Goal: Task Accomplishment & Management: Manage account settings

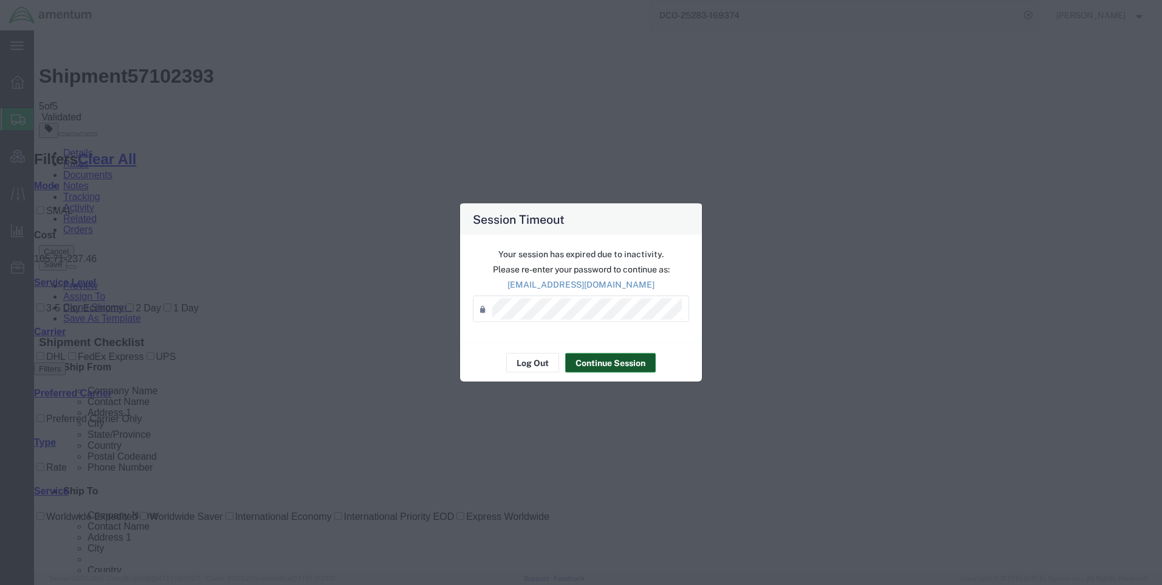
click at [599, 362] on button "Continue Session" at bounding box center [610, 362] width 91 height 19
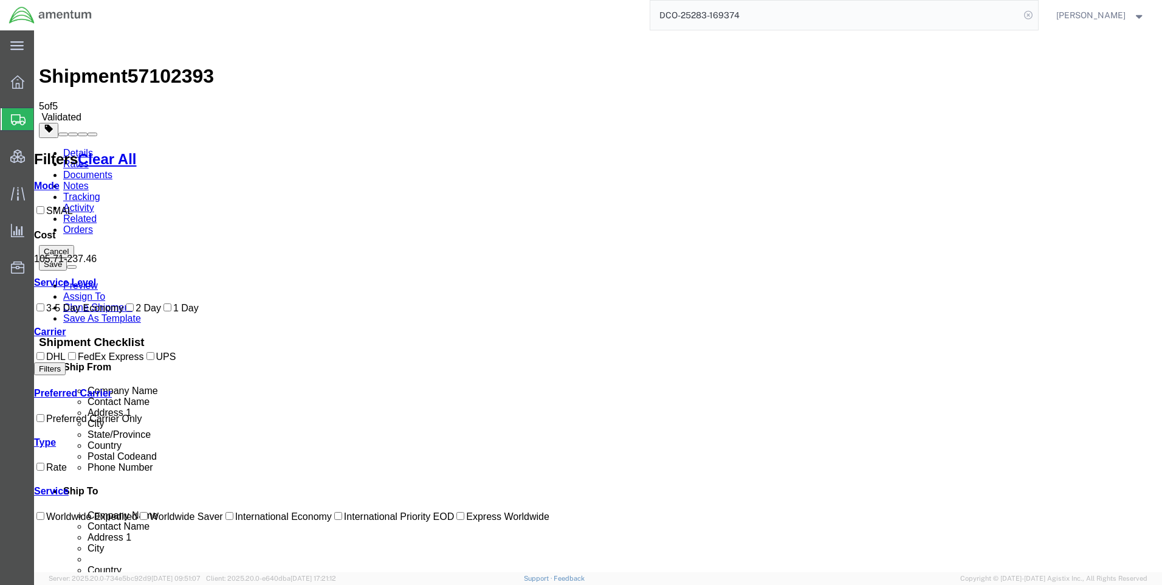
click at [1032, 15] on icon at bounding box center [1028, 15] width 17 height 17
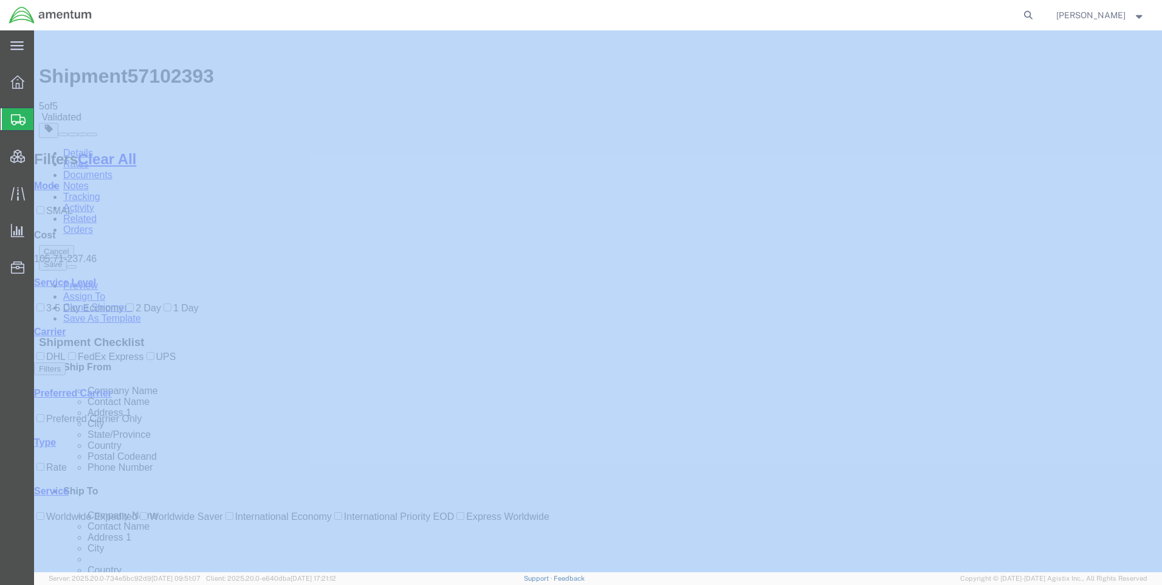
click at [1033, 15] on icon at bounding box center [1028, 15] width 17 height 17
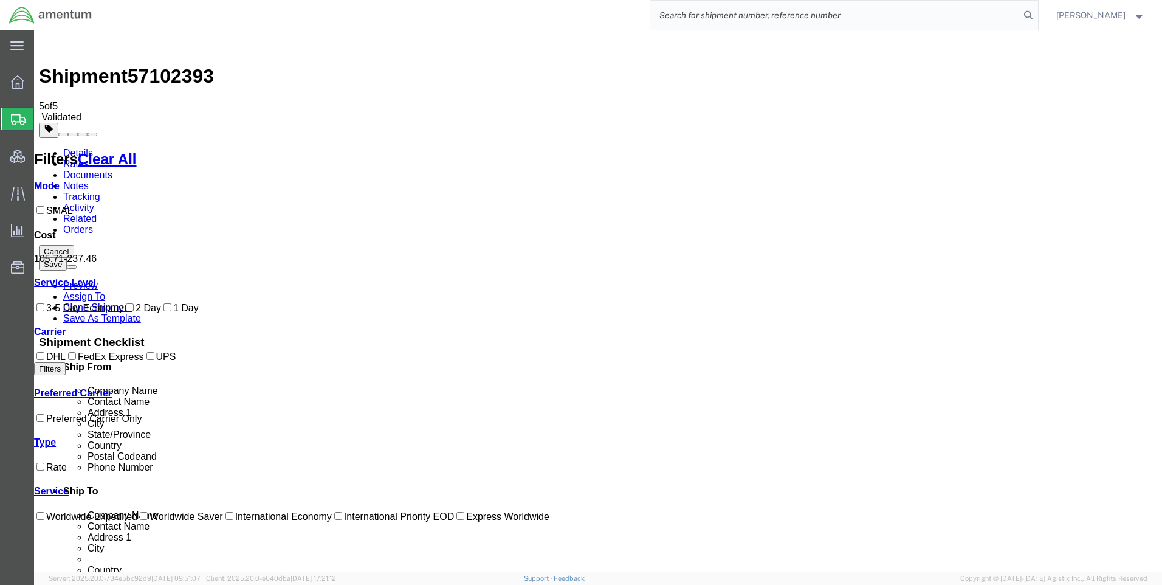
paste input "DCO-25284-169377"
type input "DCO-25284-169377"
click at [1037, 14] on icon at bounding box center [1028, 15] width 17 height 17
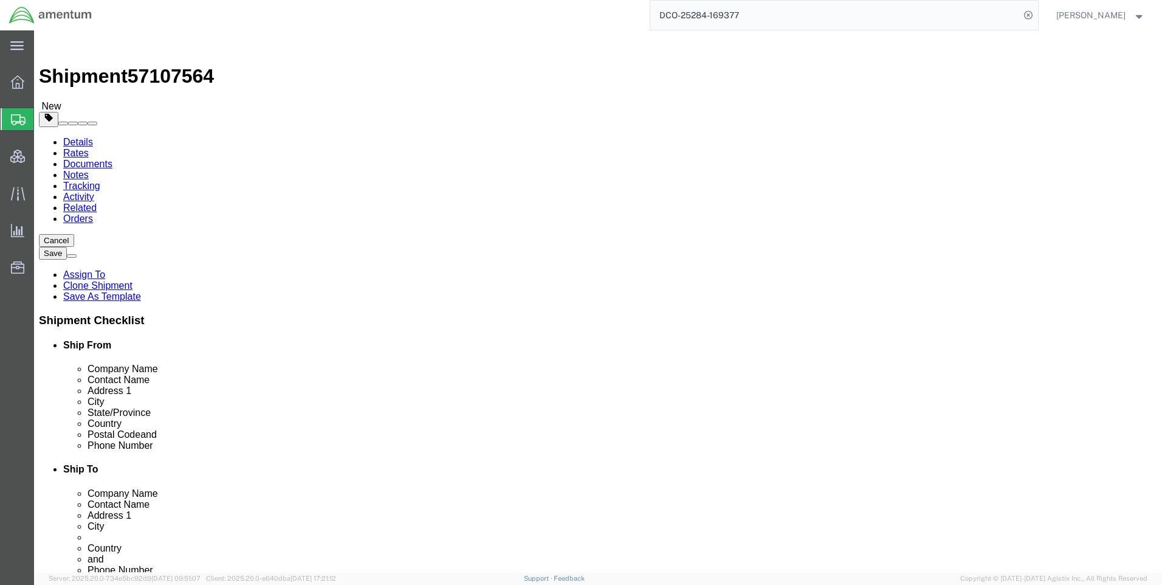
select select "42668"
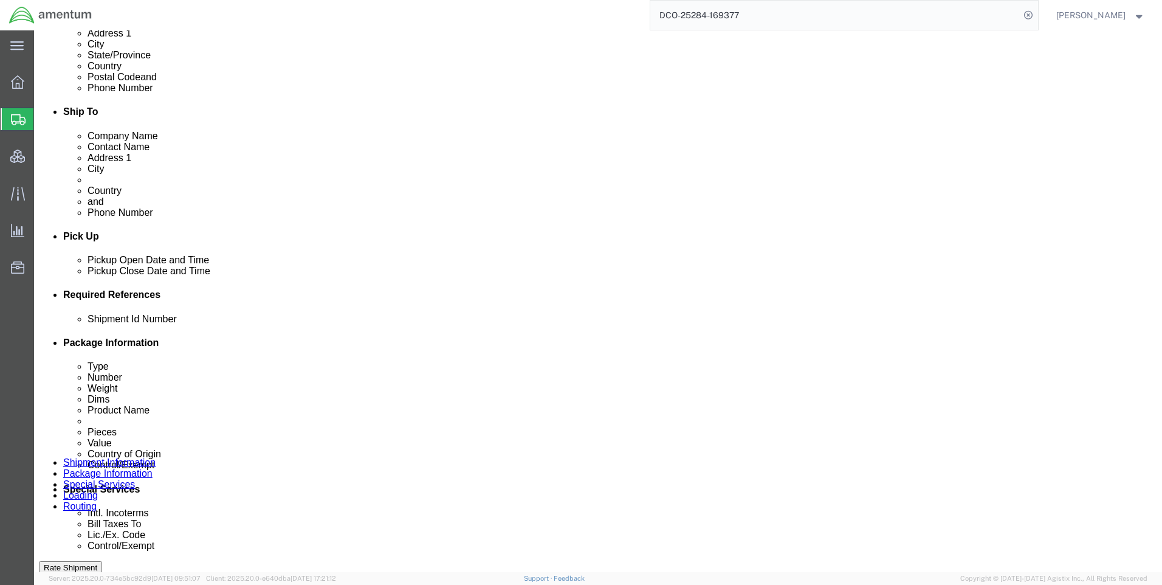
scroll to position [486, 0]
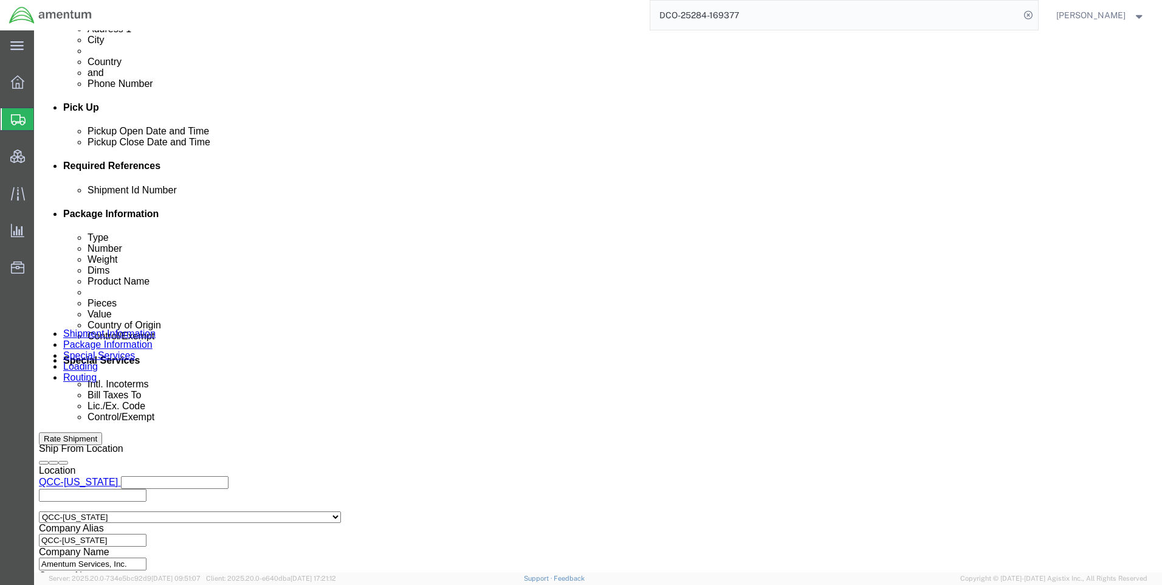
click icon
click button
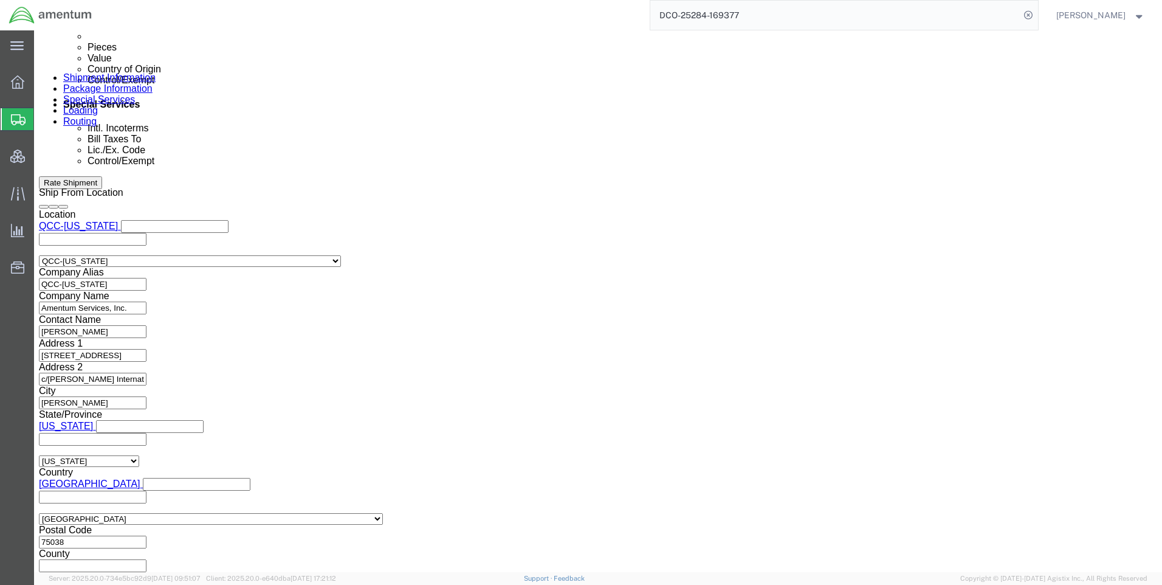
scroll to position [767, 0]
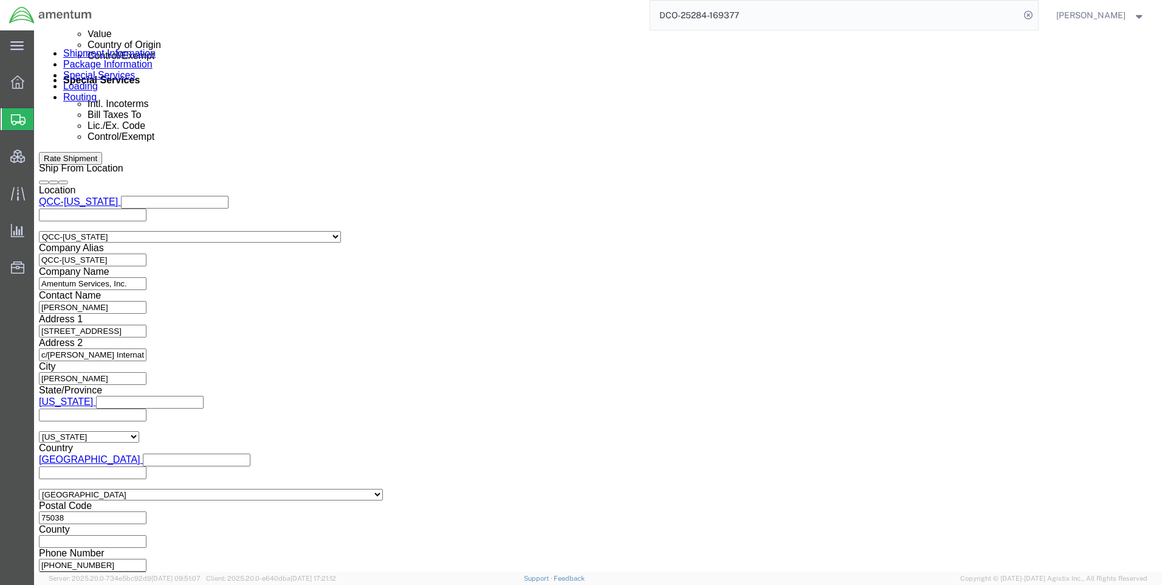
click button "Continue"
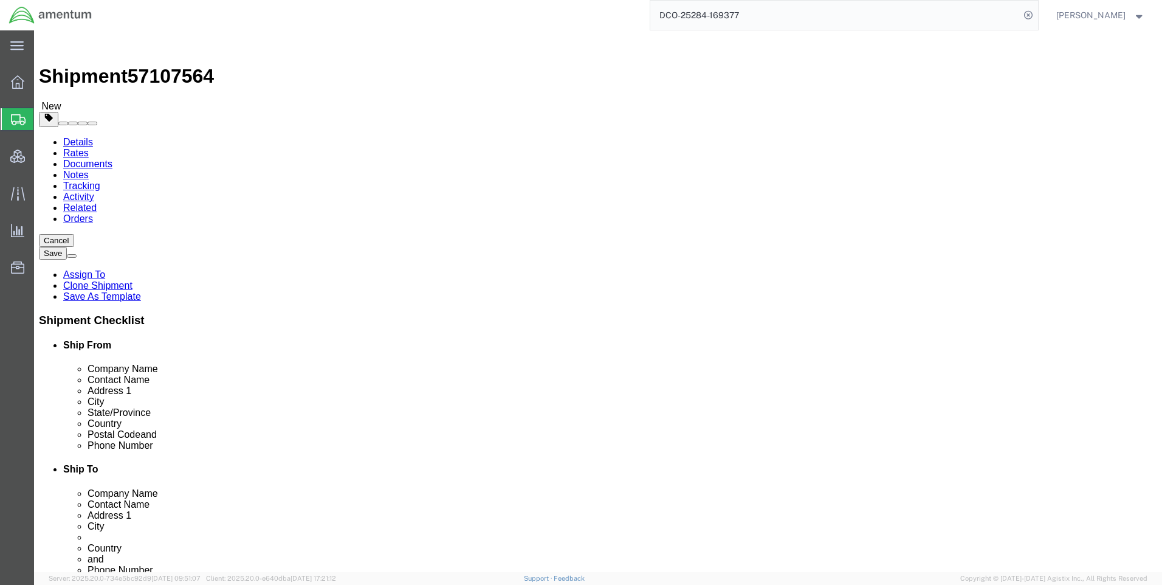
click link "Special Services"
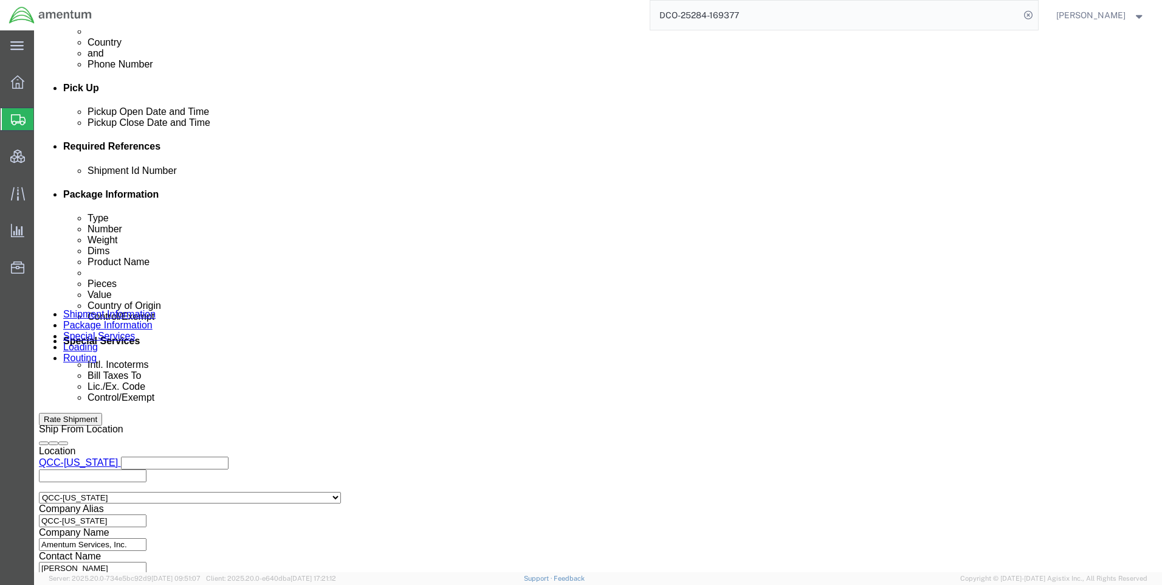
scroll to position [608, 0]
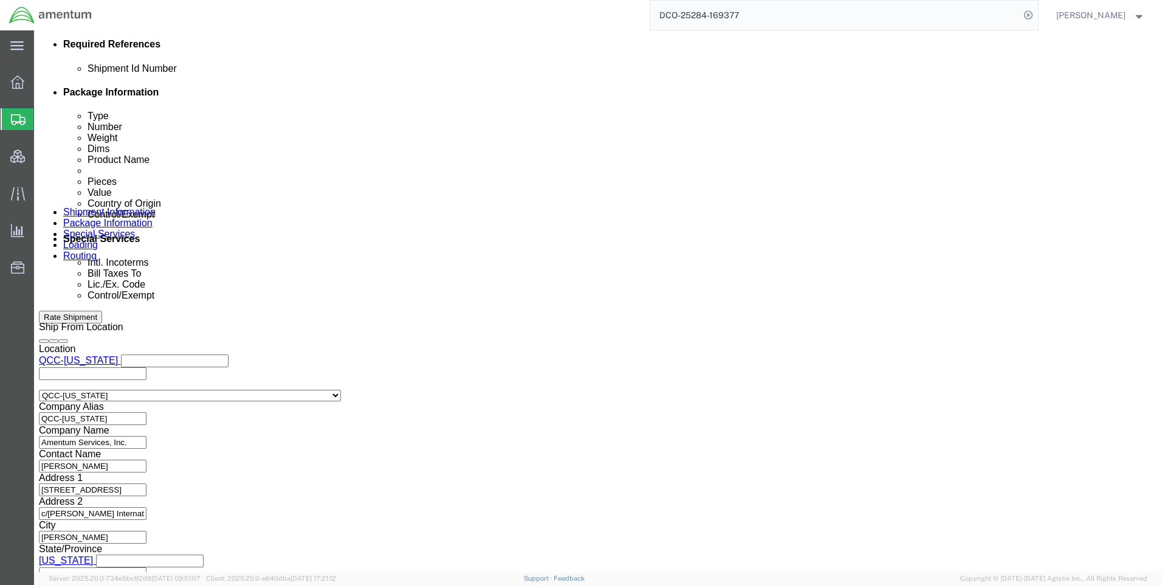
drag, startPoint x: 210, startPoint y: 477, endPoint x: 210, endPoint y: 466, distance: 10.9
click select "Select ATF BIS DEA EPA FDA FTR ITAR OFAC Other (OPA)"
select select "FTR"
click select "Select ATF BIS DEA EPA FDA FTR ITAR OFAC Other (OPA)"
click select "Select 30.2(d)(2) 30.36 30.37(a) 30.37(f) 30.37(g) 30.37(h) 30.37(i) 30.37(j) 3…"
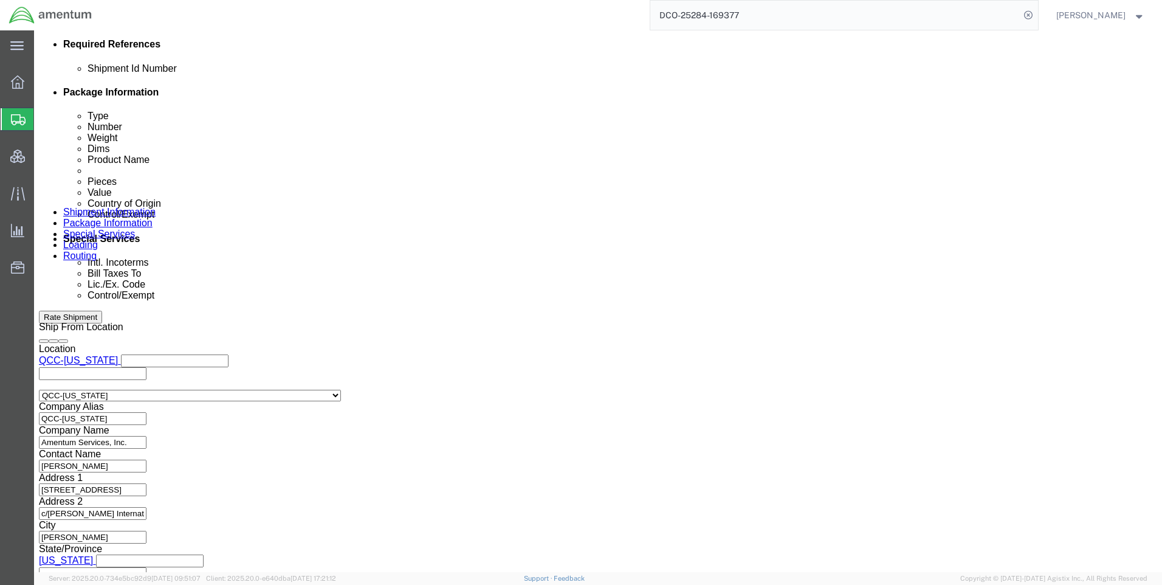
select select "30.37(a)"
click select "Select 30.2(d)(2) 30.36 30.37(a) 30.37(f) 30.37(g) 30.37(h) 30.37(i) 30.37(j) 3…"
click select "Select AES-Direct EEI Carrier File EEI EEI Exempt"
select select "EXEM"
click select "Select AES-Direct EEI Carrier File EEI EEI Exempt"
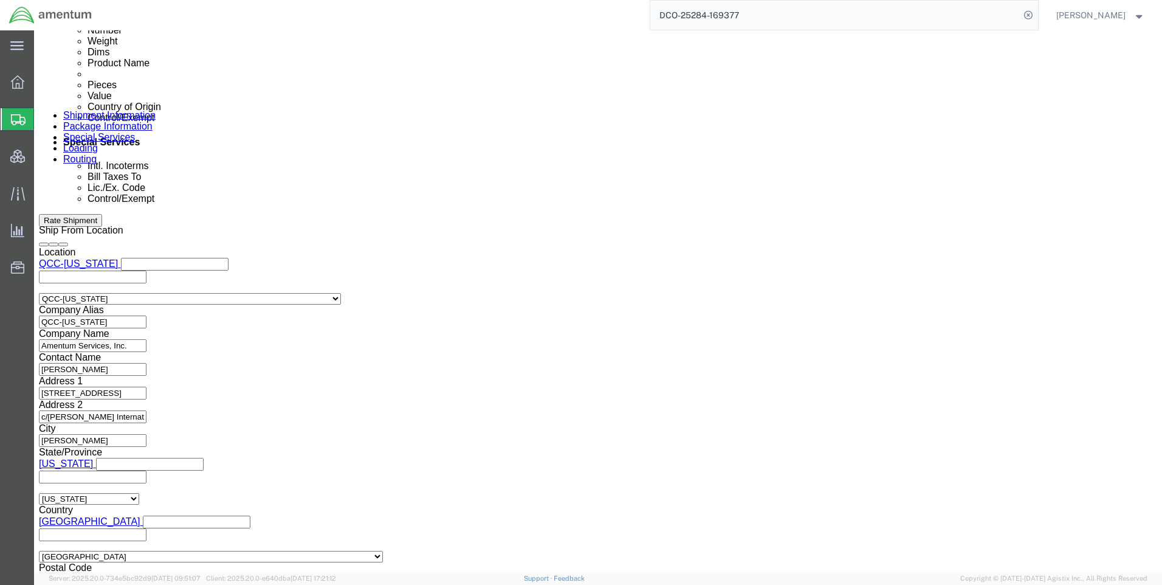
scroll to position [851, 0]
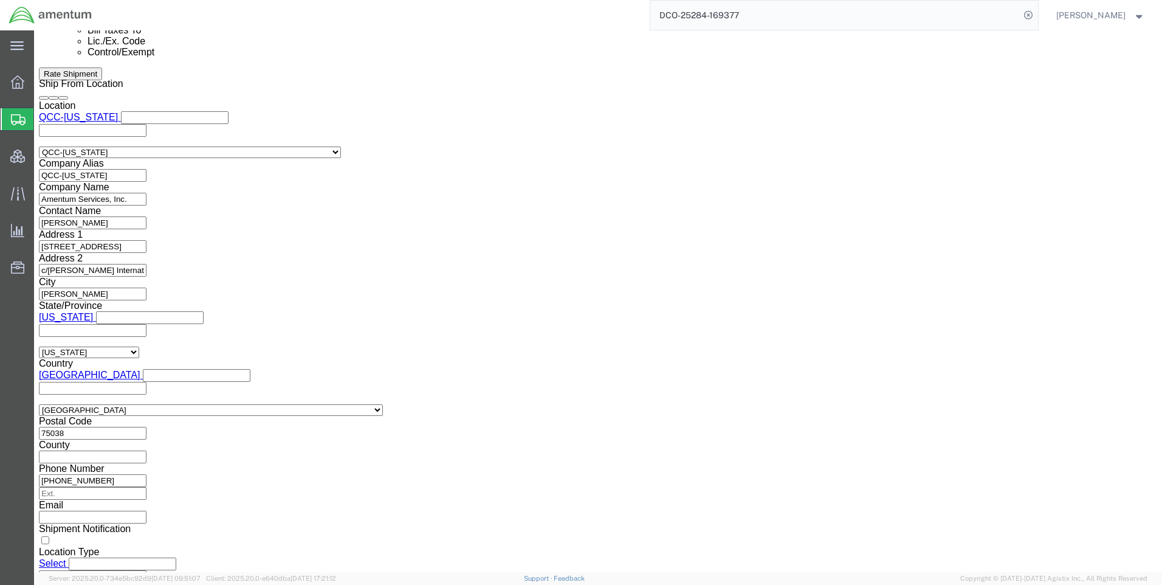
click button "Rate Shipment"
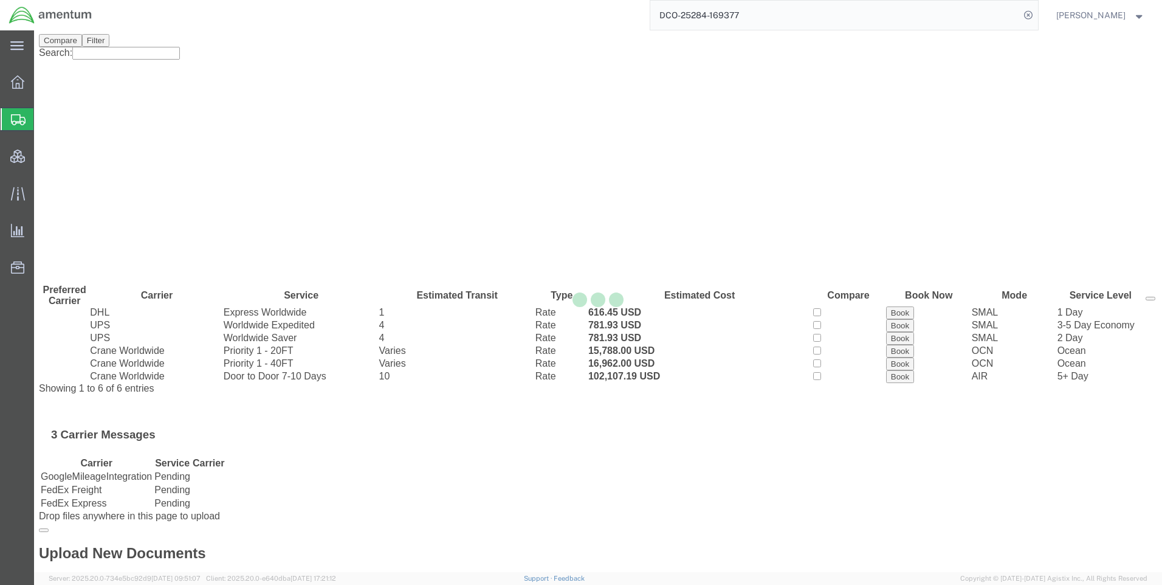
scroll to position [0, 0]
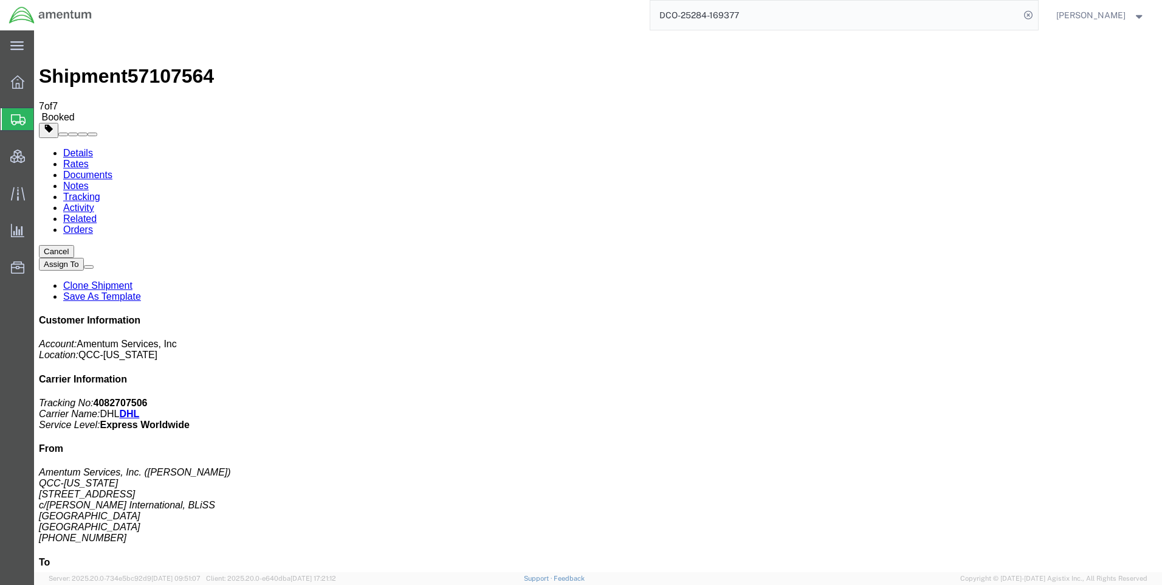
click at [182, 65] on span "57107564" at bounding box center [171, 76] width 86 height 22
click at [180, 65] on span "57107564" at bounding box center [171, 76] width 86 height 22
copy span "57107564"
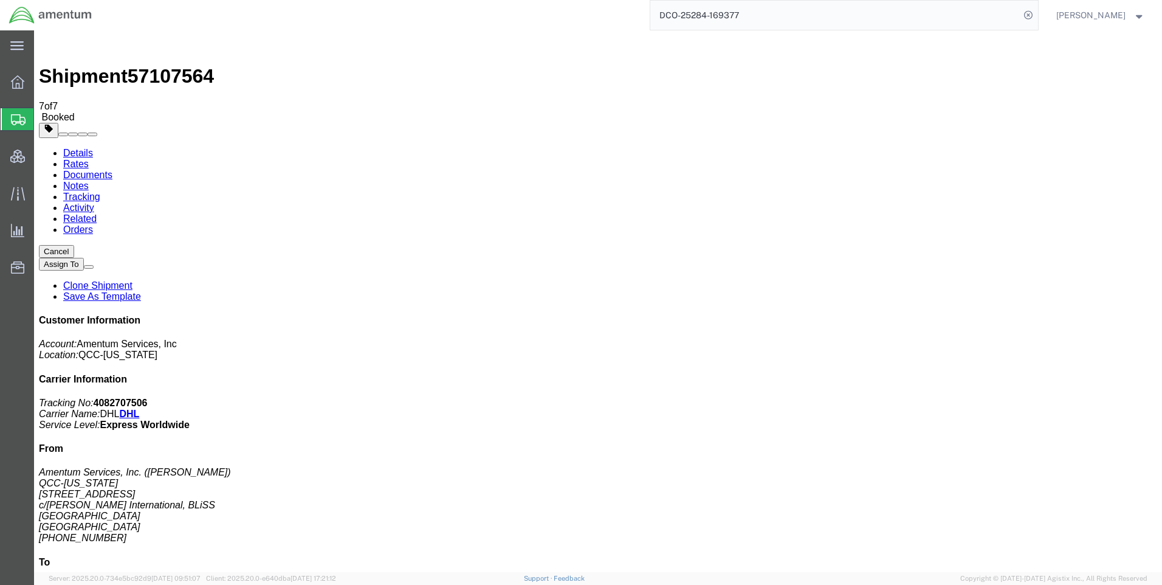
click at [148, 398] on b "4082707506" at bounding box center [121, 403] width 54 height 10
copy b "4082707506"
click at [89, 159] on link "Rates" at bounding box center [76, 164] width 26 height 10
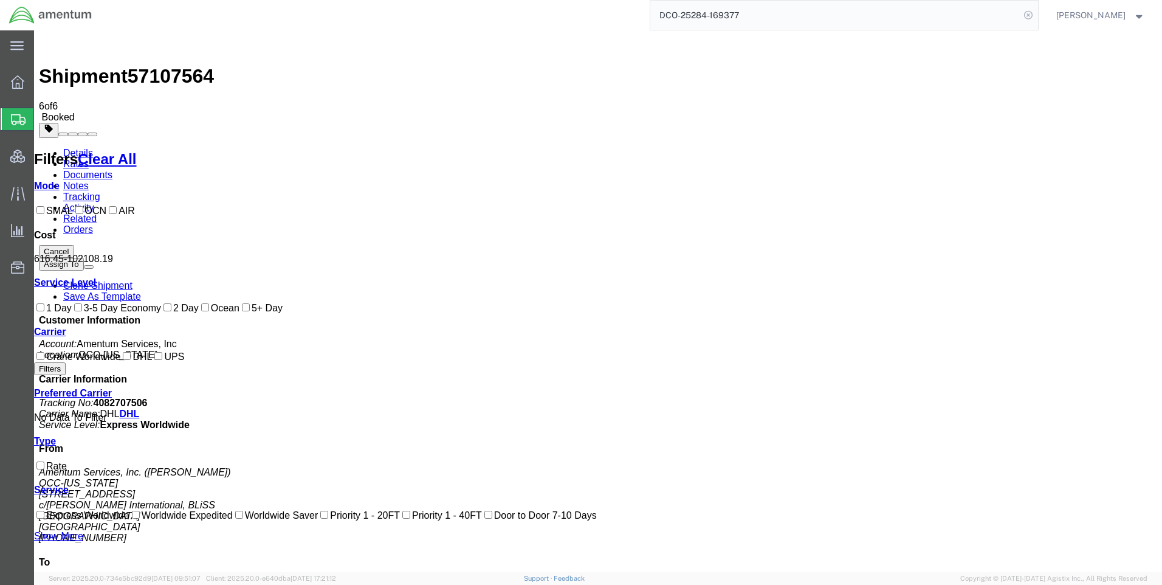
click at [1037, 14] on icon at bounding box center [1028, 15] width 17 height 17
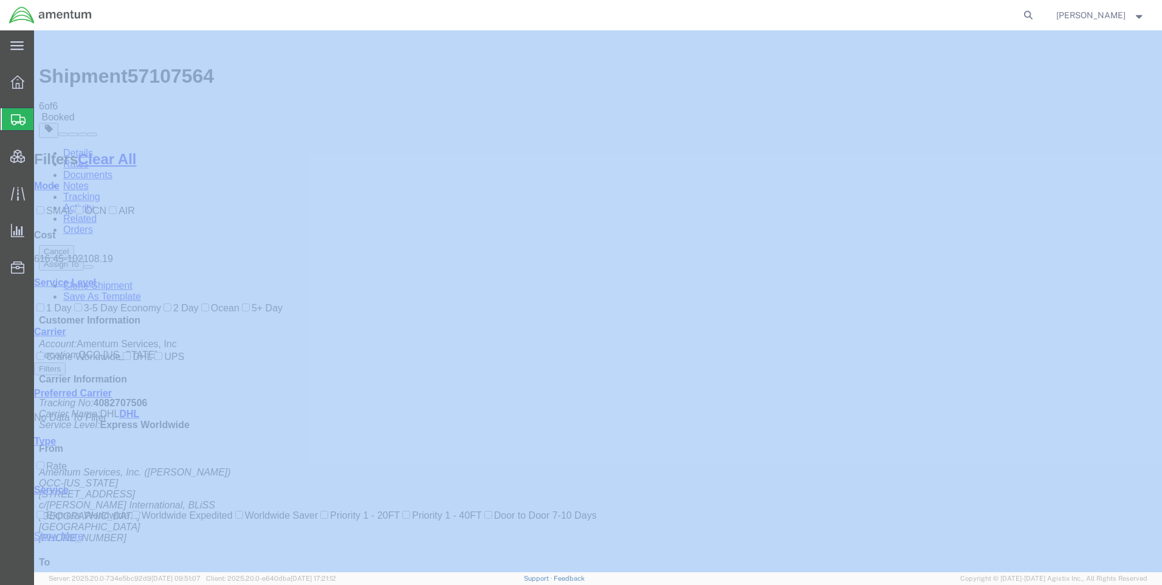
click at [1037, 14] on icon at bounding box center [1028, 15] width 17 height 17
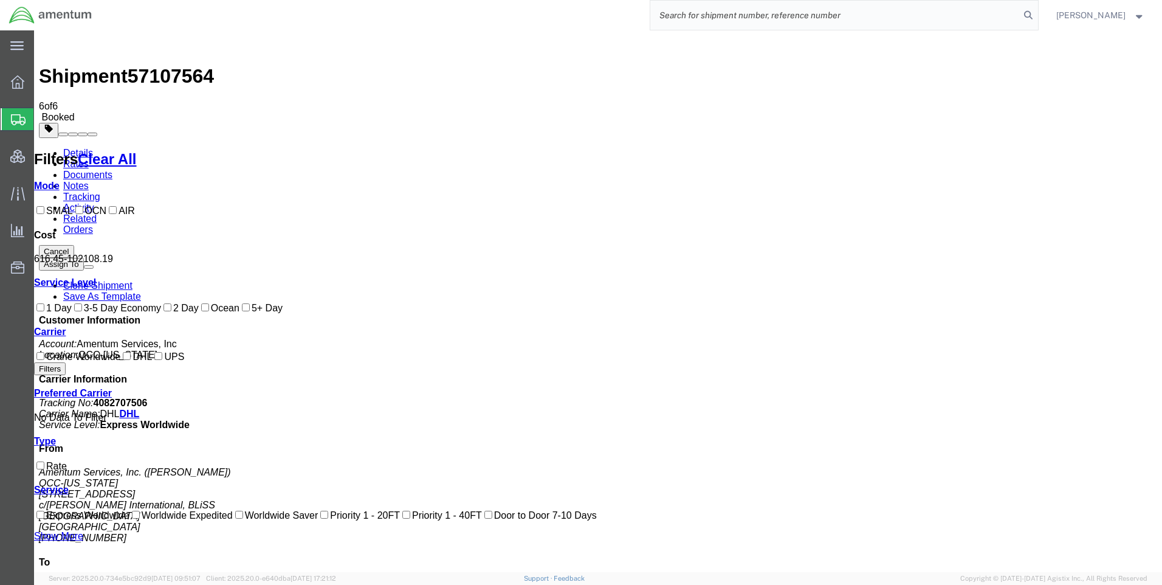
paste input "DCO-25284-169378"
type input "DCO-25284-169378"
click at [1037, 16] on icon at bounding box center [1028, 15] width 17 height 17
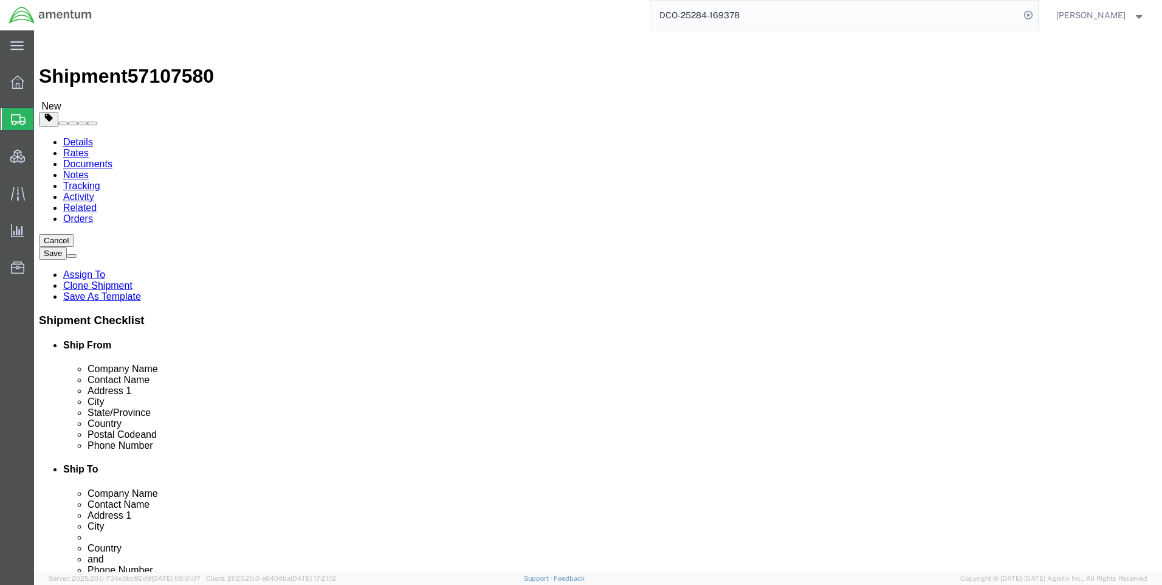
select select "42668"
select select "42654"
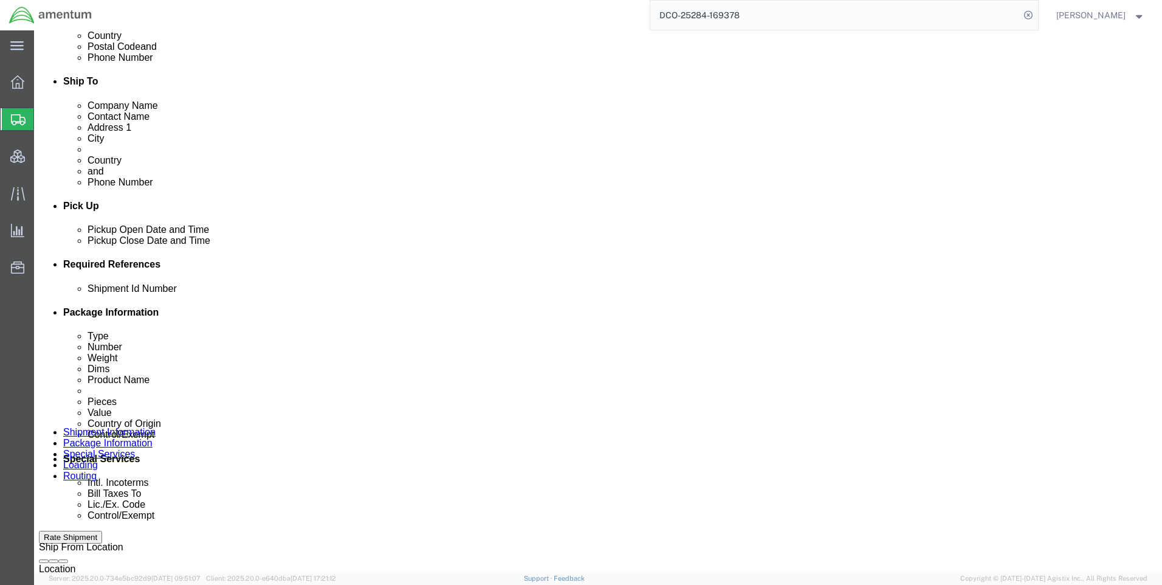
scroll to position [608, 0]
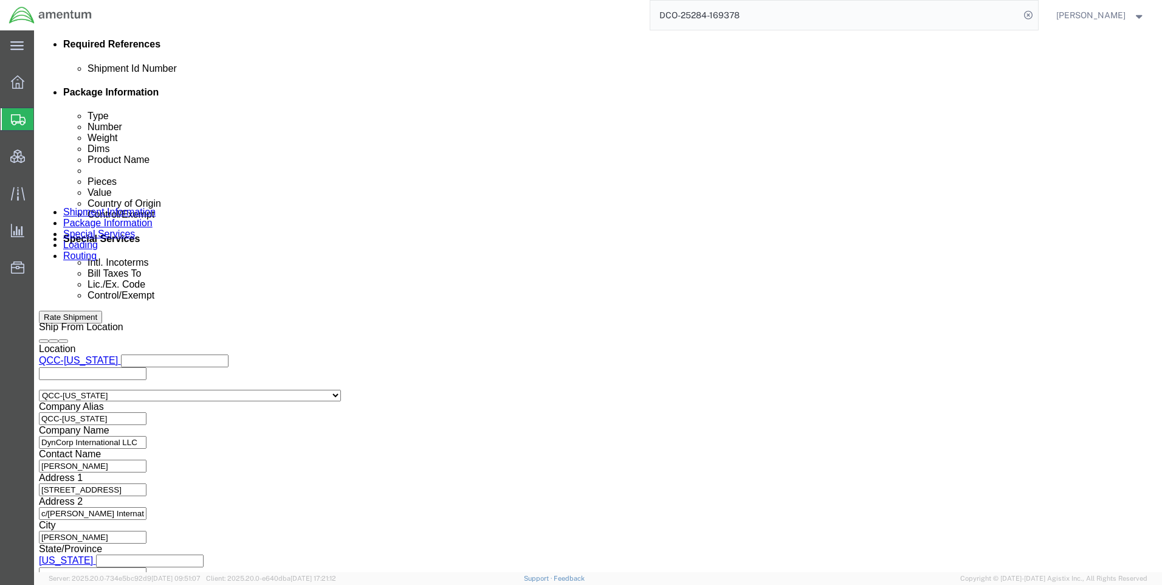
click icon
click link "Package Information"
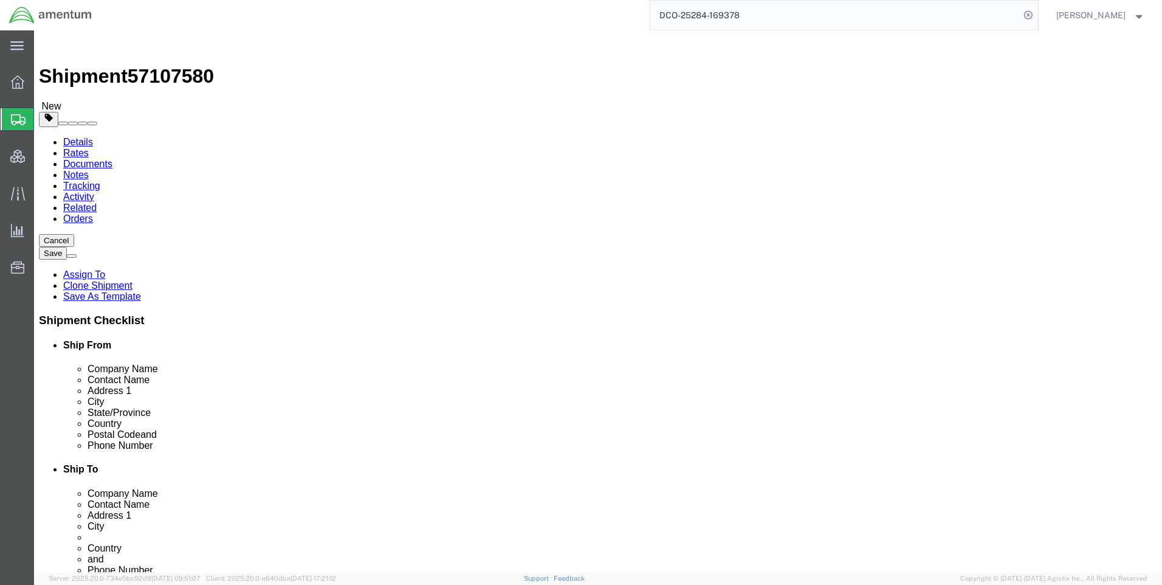
click icon
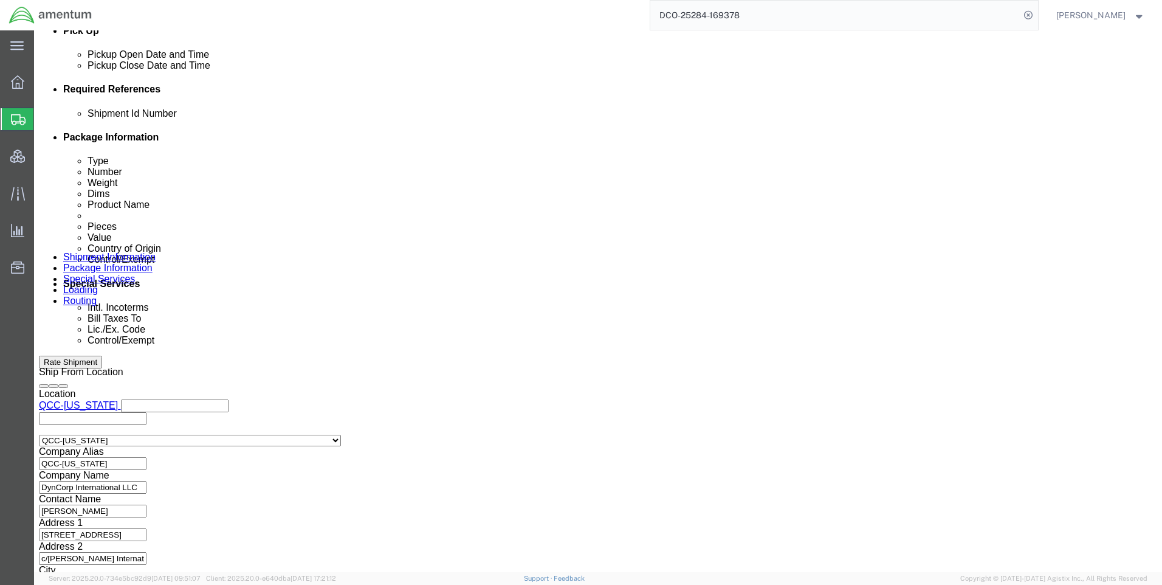
scroll to position [790, 0]
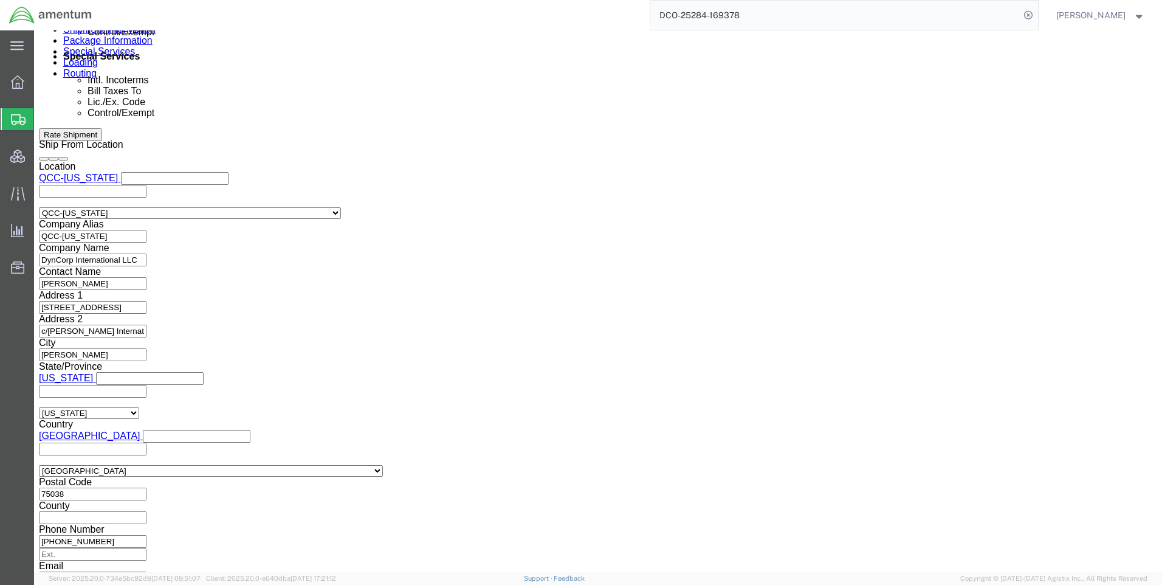
click select "Select AES-Direct EEI Carrier File EEI EEI Exempt"
select select "AESD"
click select "Select AES-Direct EEI Carrier File EEI EEI Exempt"
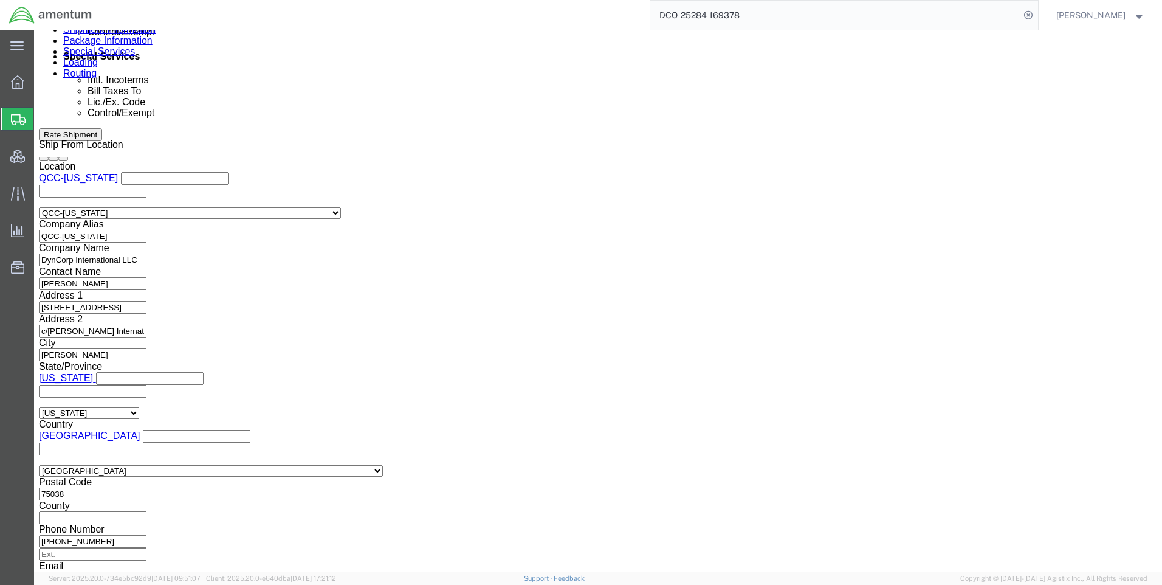
click button "Rate Shipment"
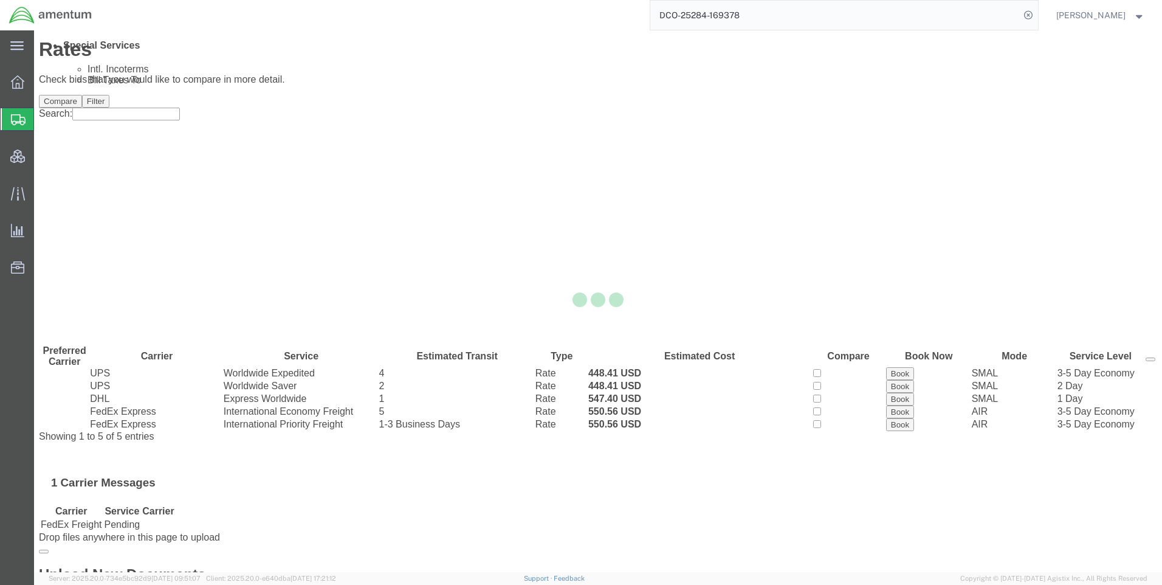
scroll to position [0, 0]
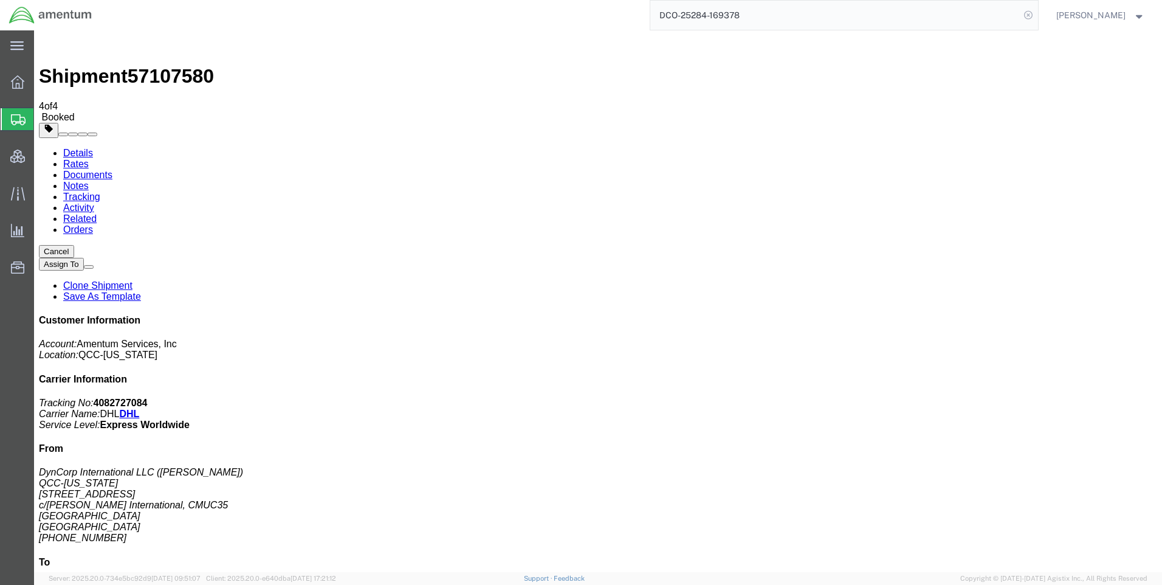
click at [1037, 11] on icon at bounding box center [1028, 15] width 17 height 17
click at [1037, 18] on icon at bounding box center [1028, 15] width 17 height 17
paste input "DCO-25283-169373"
type input "DCO-25283-169373"
click at [1037, 14] on icon at bounding box center [1028, 15] width 17 height 17
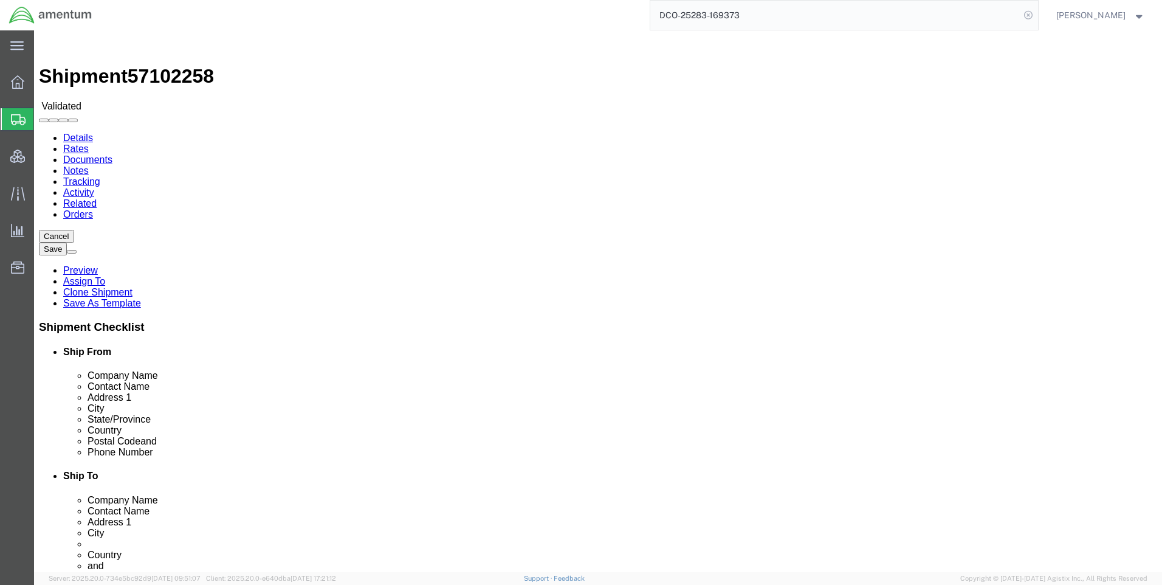
select select "42668"
select select "42637"
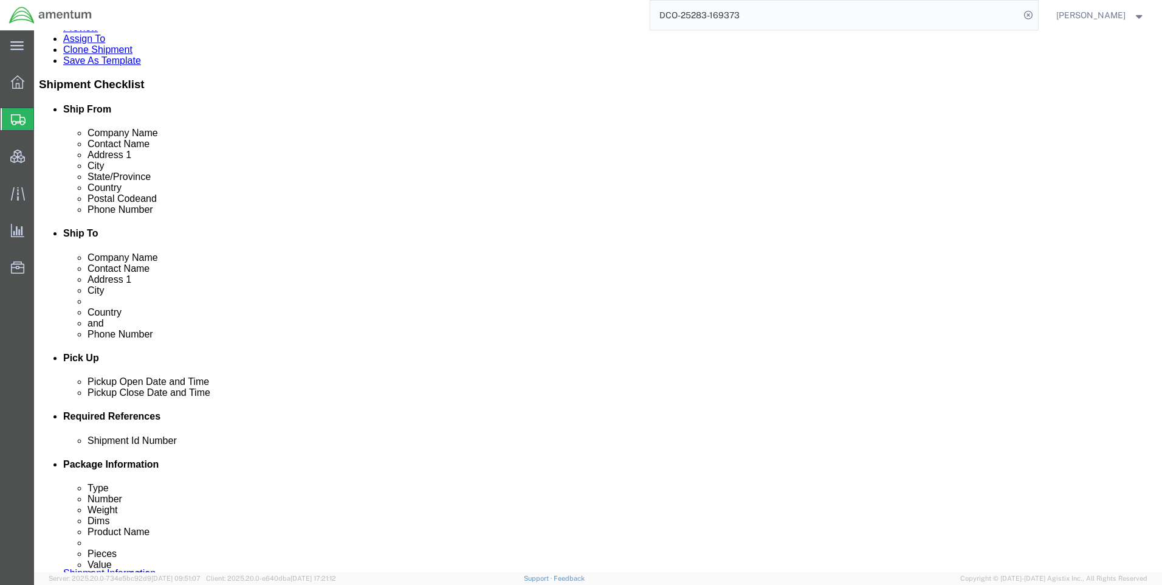
scroll to position [426, 0]
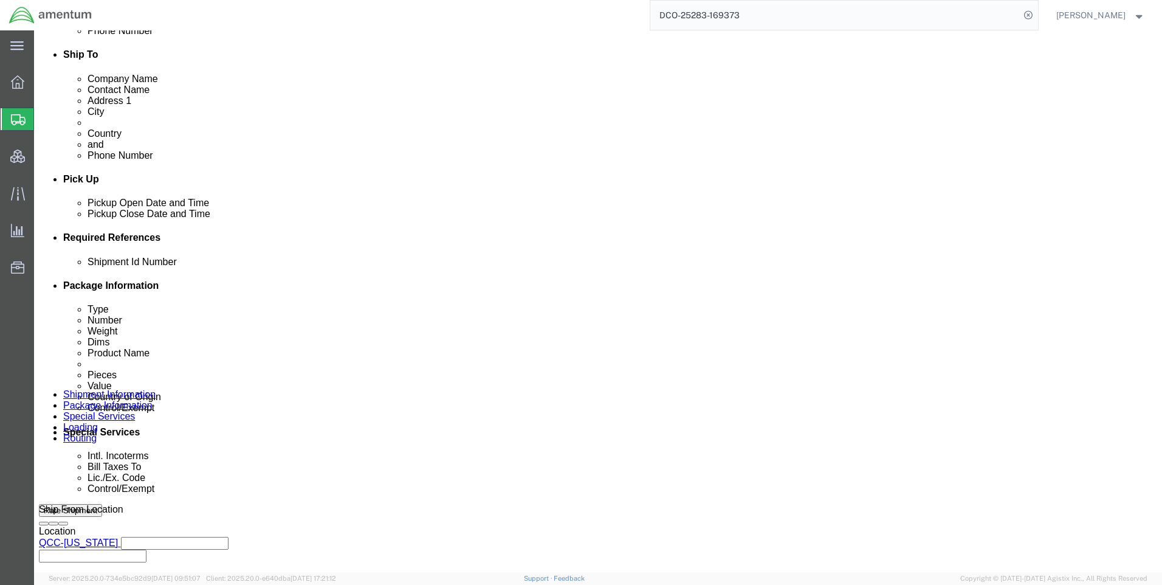
click icon
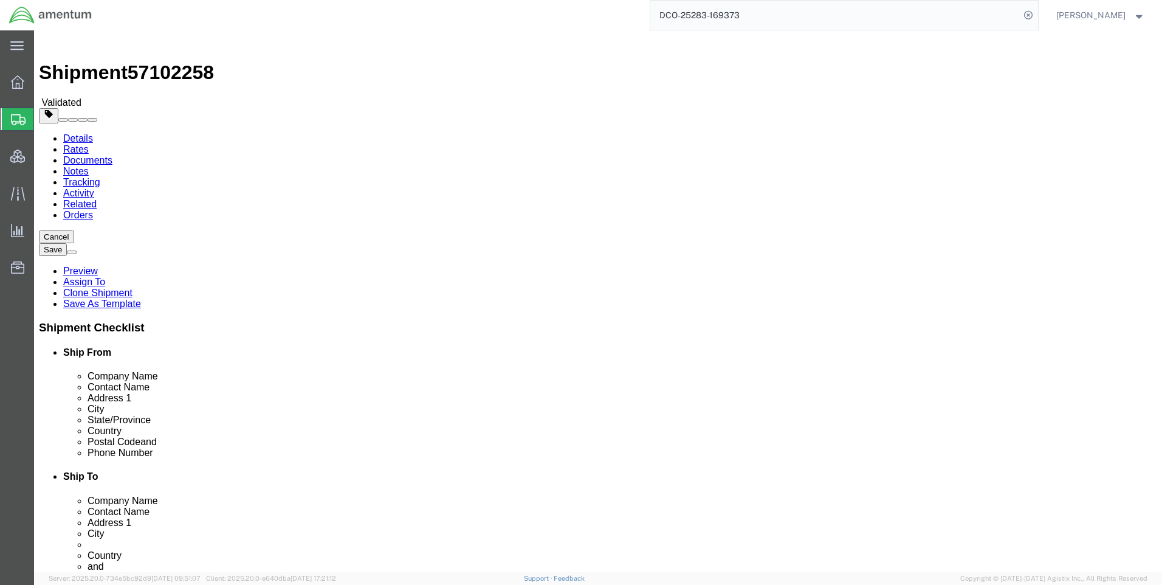
scroll to position [0, 0]
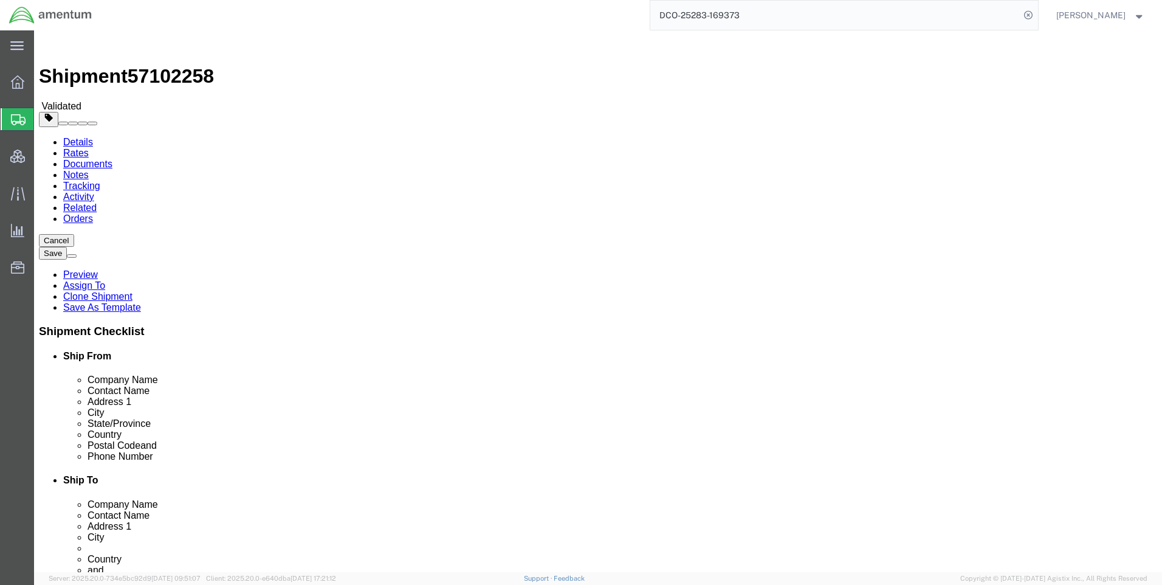
click icon
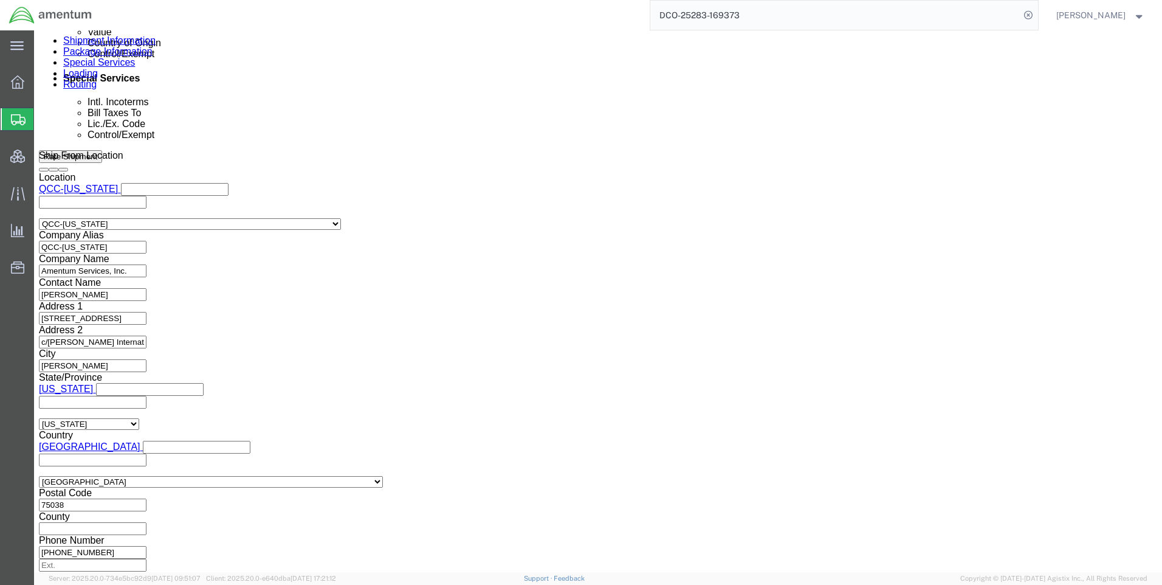
scroll to position [790, 0]
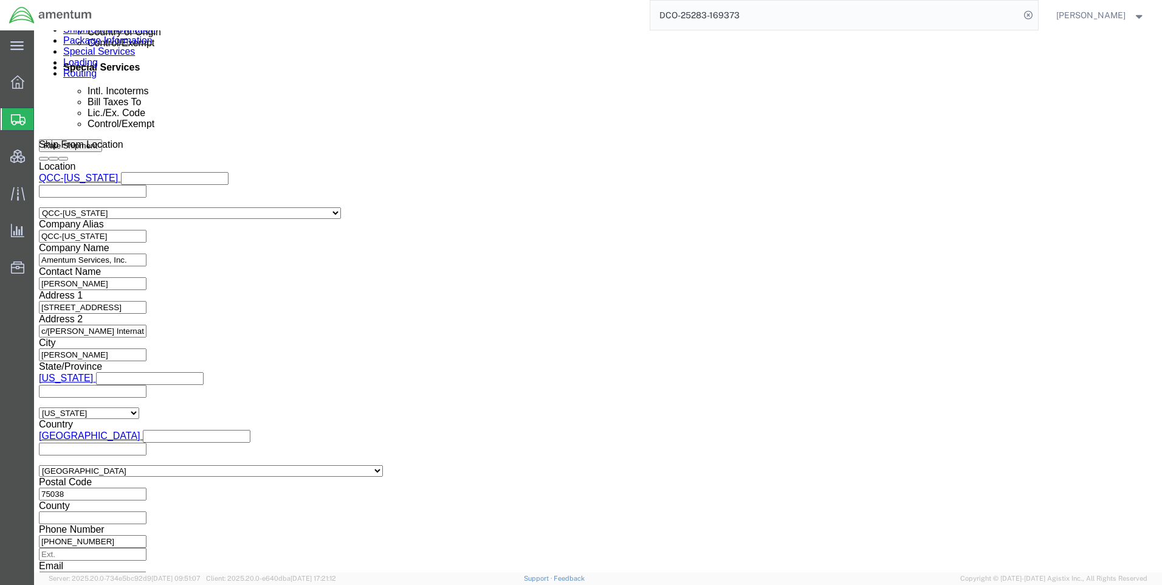
click button "Rate Shipment"
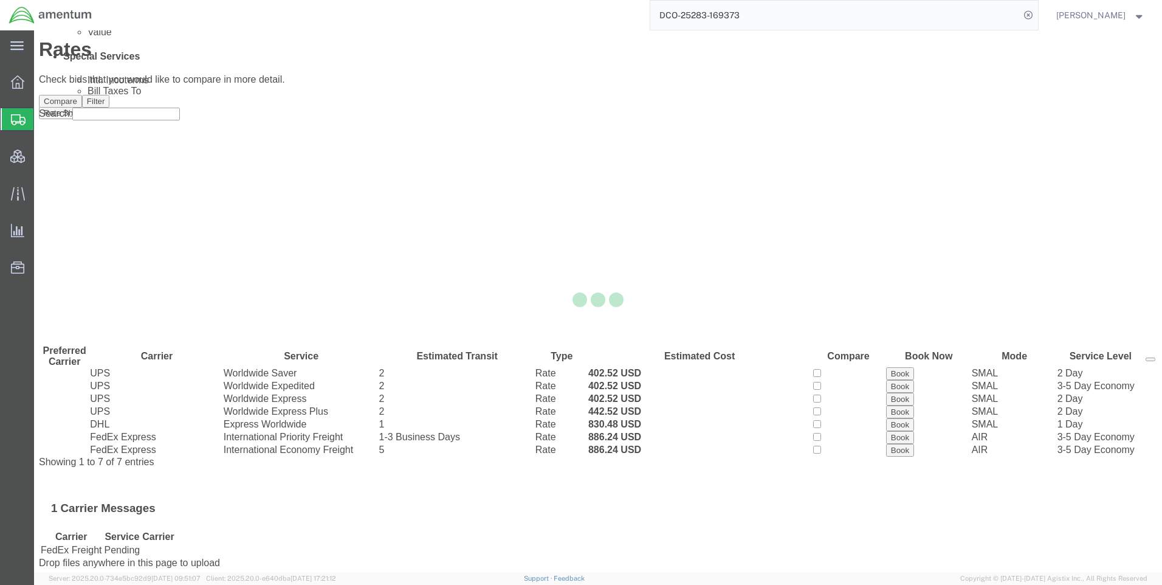
scroll to position [0, 0]
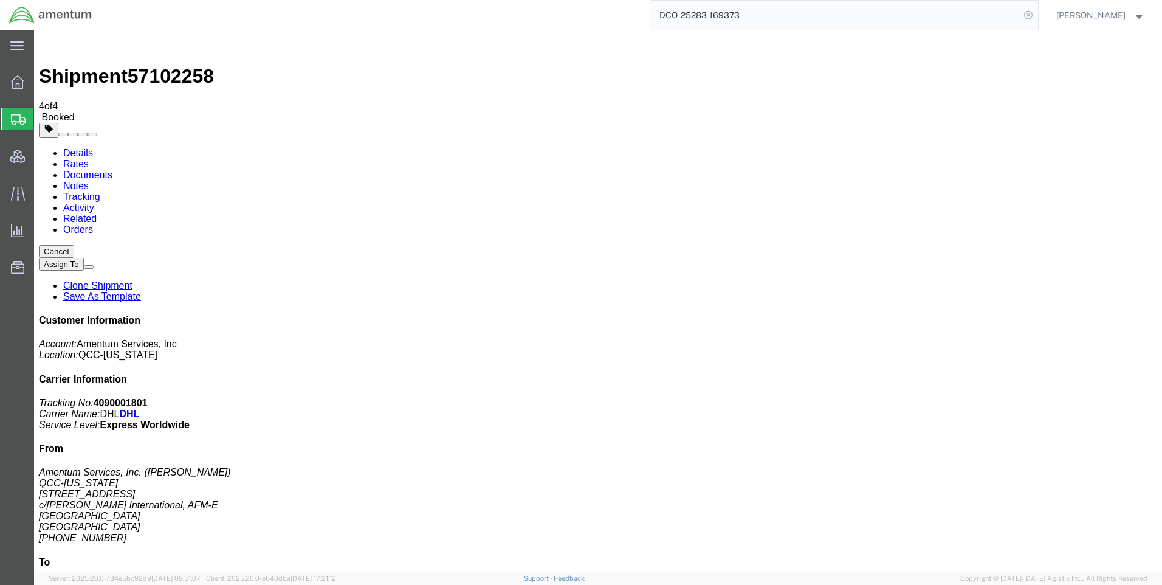
click at [1037, 9] on icon at bounding box center [1028, 15] width 17 height 17
click at [1037, 13] on icon at bounding box center [1028, 15] width 17 height 17
paste input "DCO-25283-169374"
type input "DCO-25283-169374"
click at [1037, 15] on icon at bounding box center [1028, 15] width 17 height 17
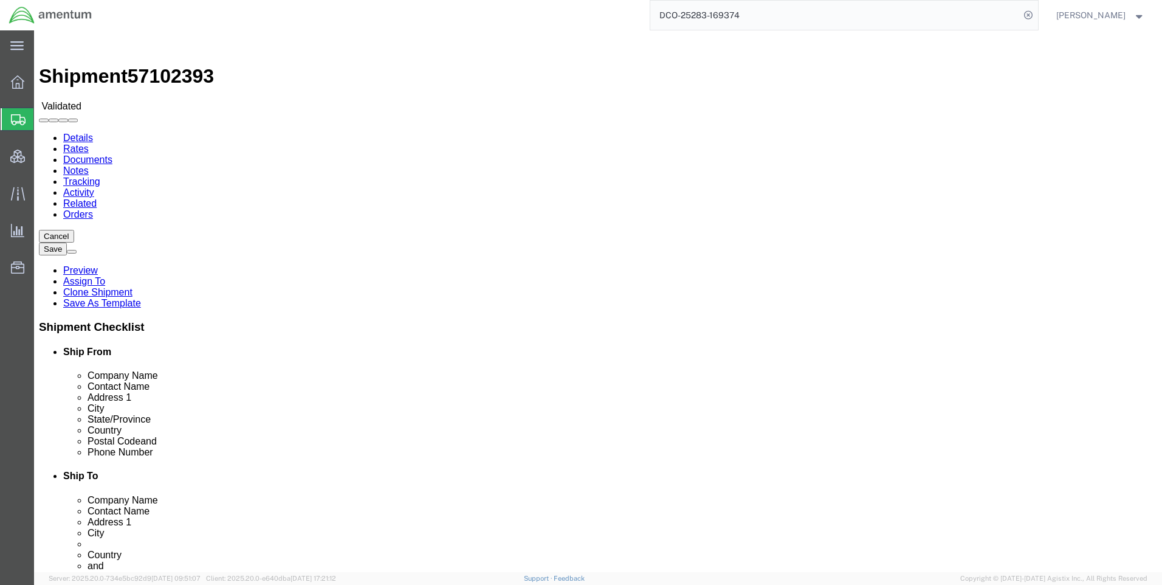
select select "42668"
select select "58431"
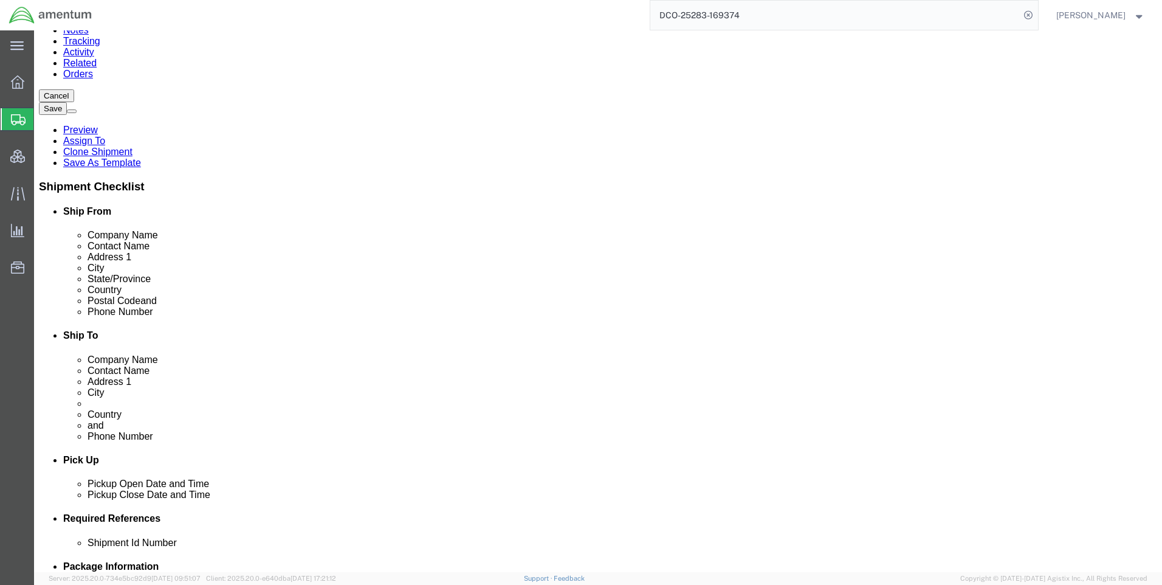
scroll to position [122, 0]
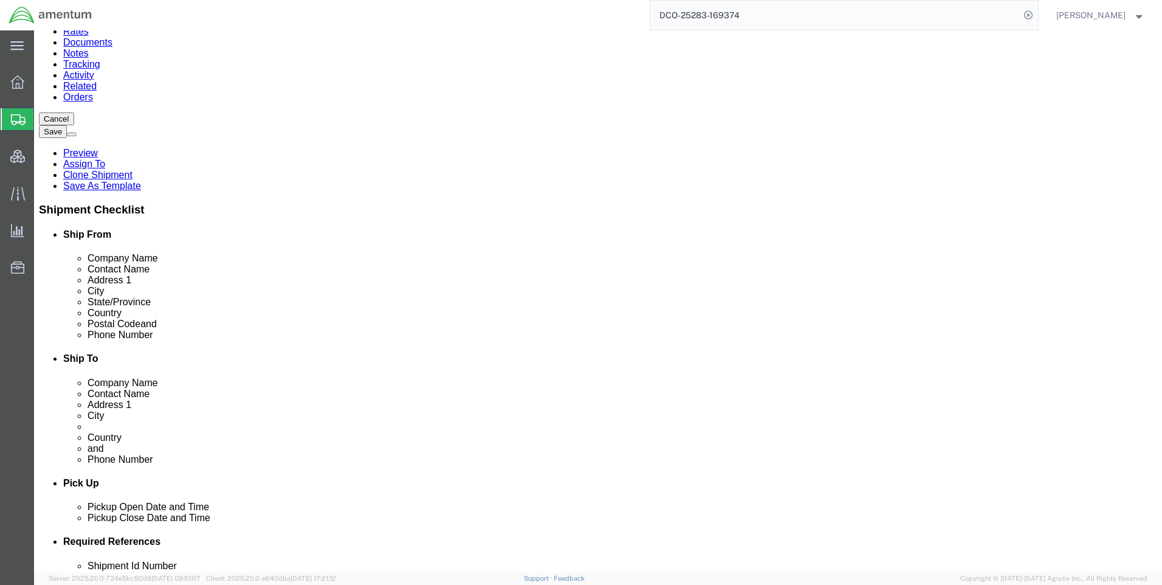
click icon
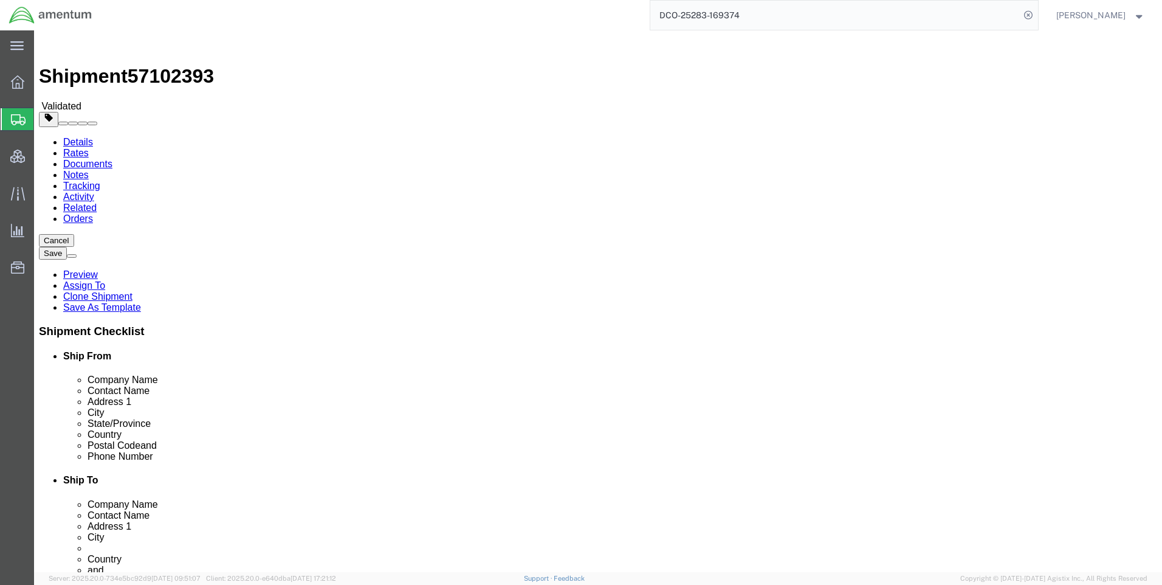
click link "Special Services"
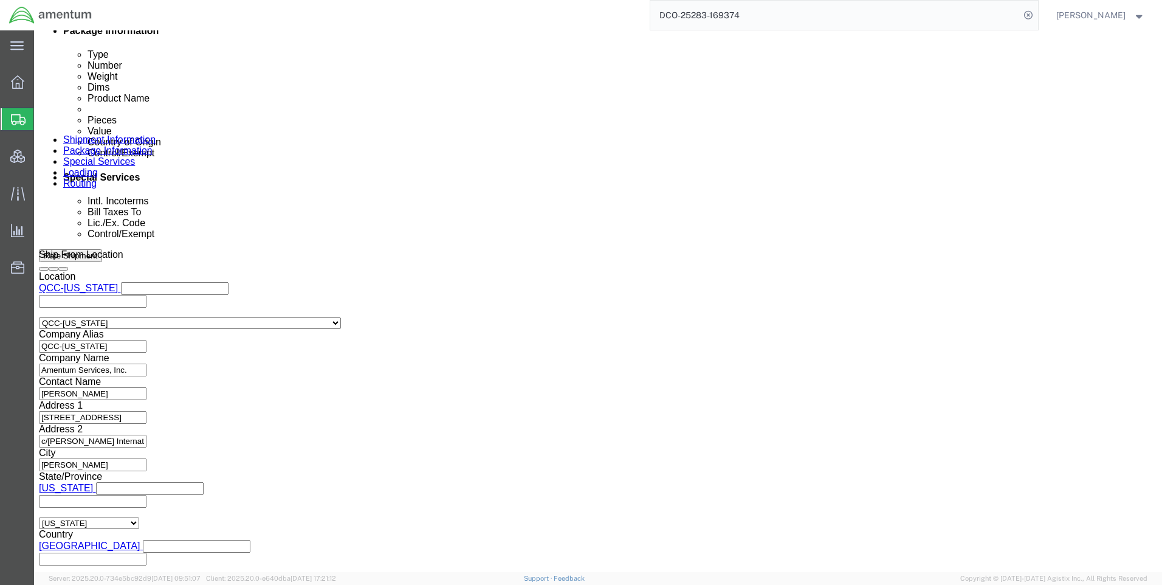
scroll to position [729, 0]
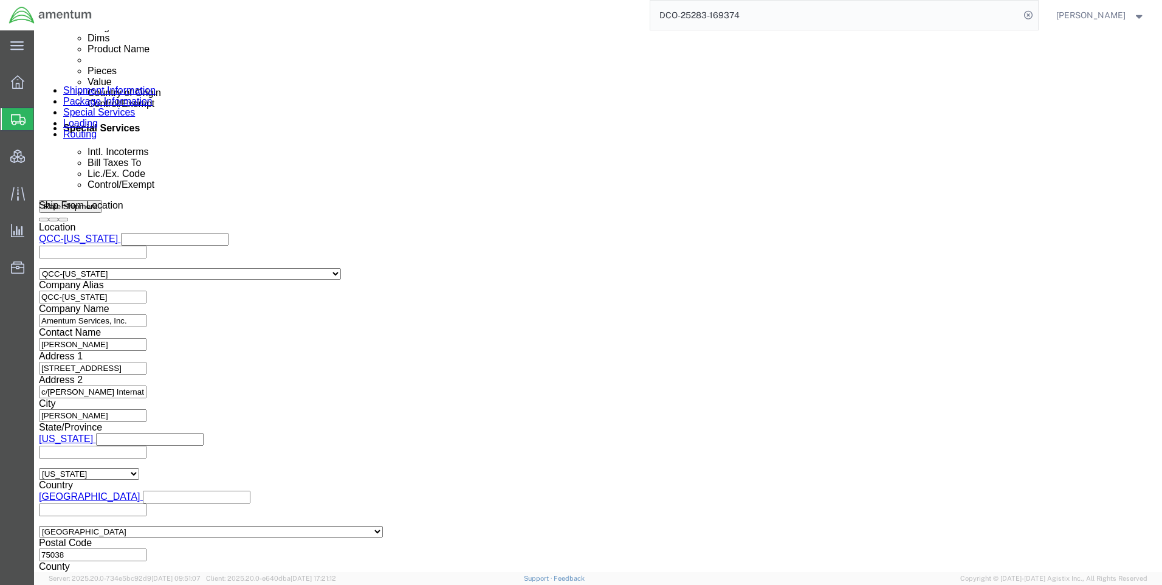
click button "Rate Shipment"
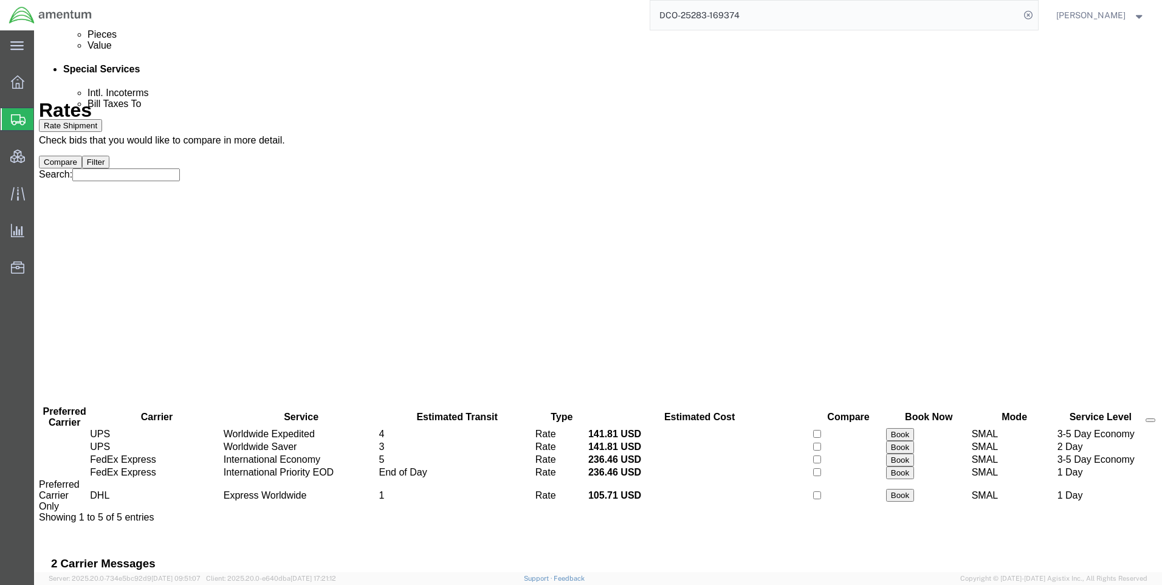
scroll to position [0, 0]
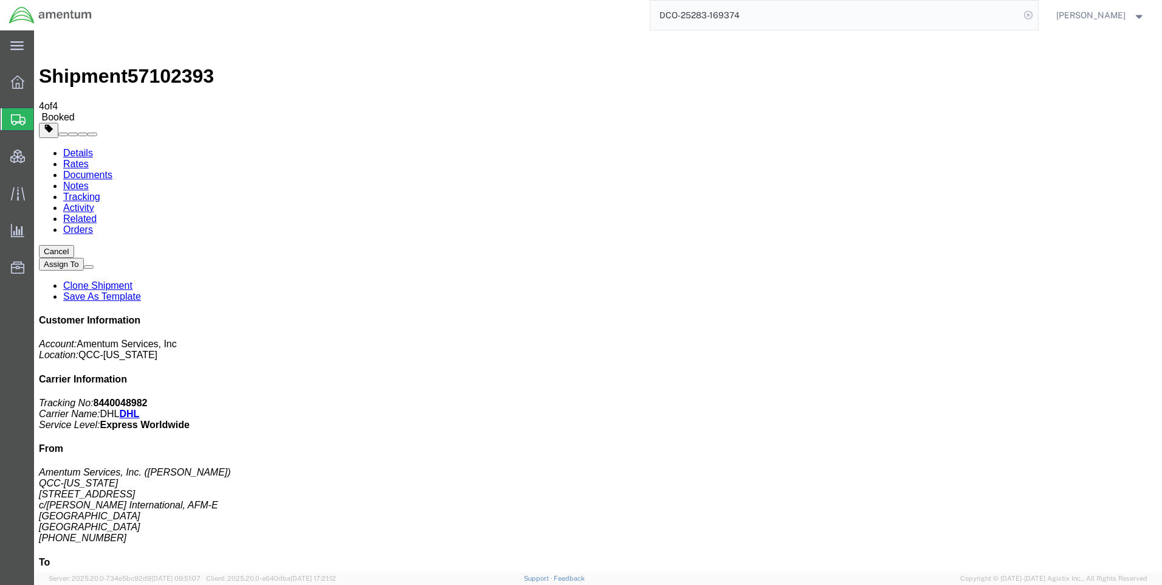
click at [1037, 14] on icon at bounding box center [1028, 15] width 17 height 17
click at [1033, 11] on icon at bounding box center [1028, 15] width 17 height 17
click at [897, 18] on input "search" at bounding box center [835, 15] width 370 height 29
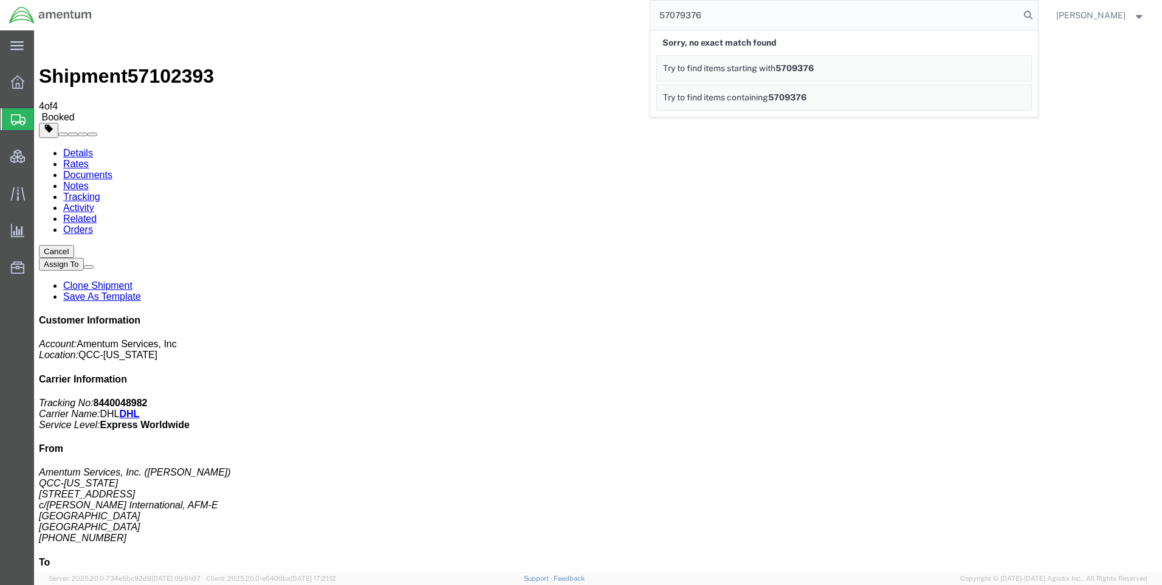
type input "57079376"
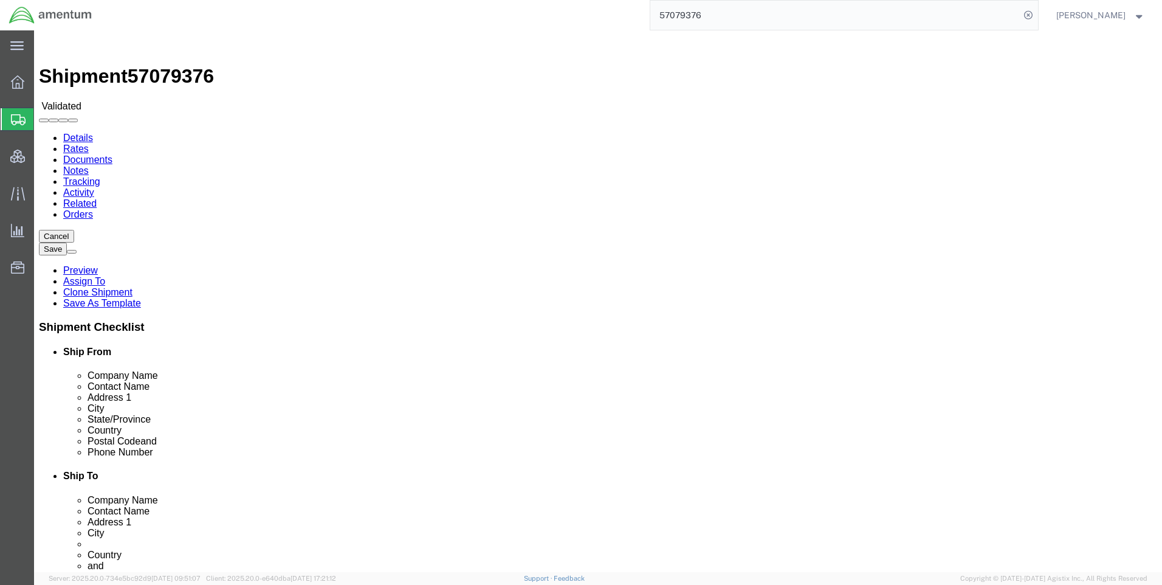
select select "42668"
select select "42637"
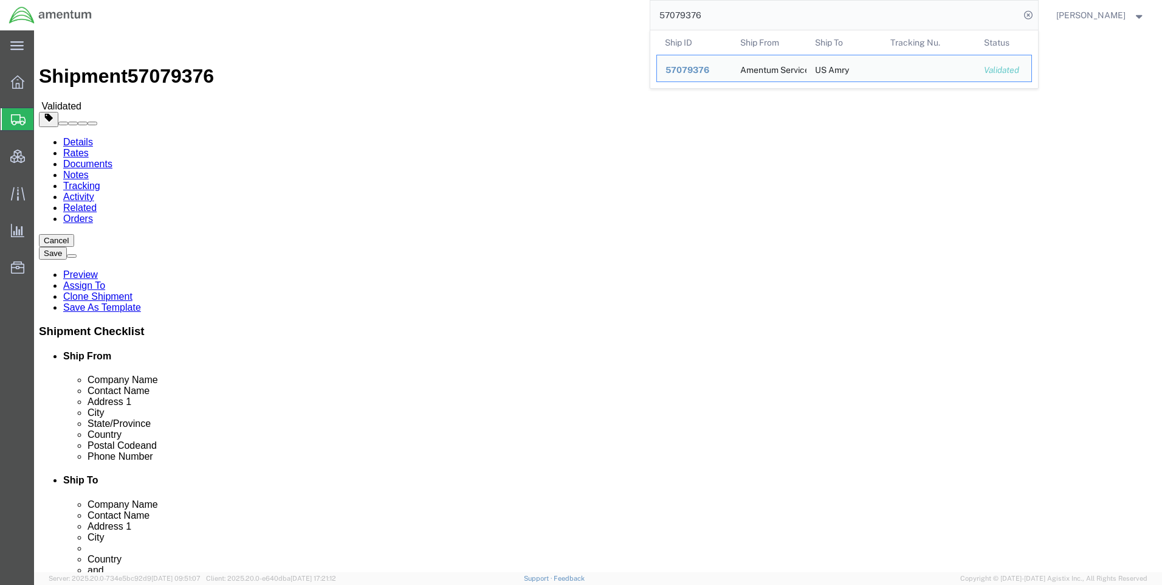
click icon
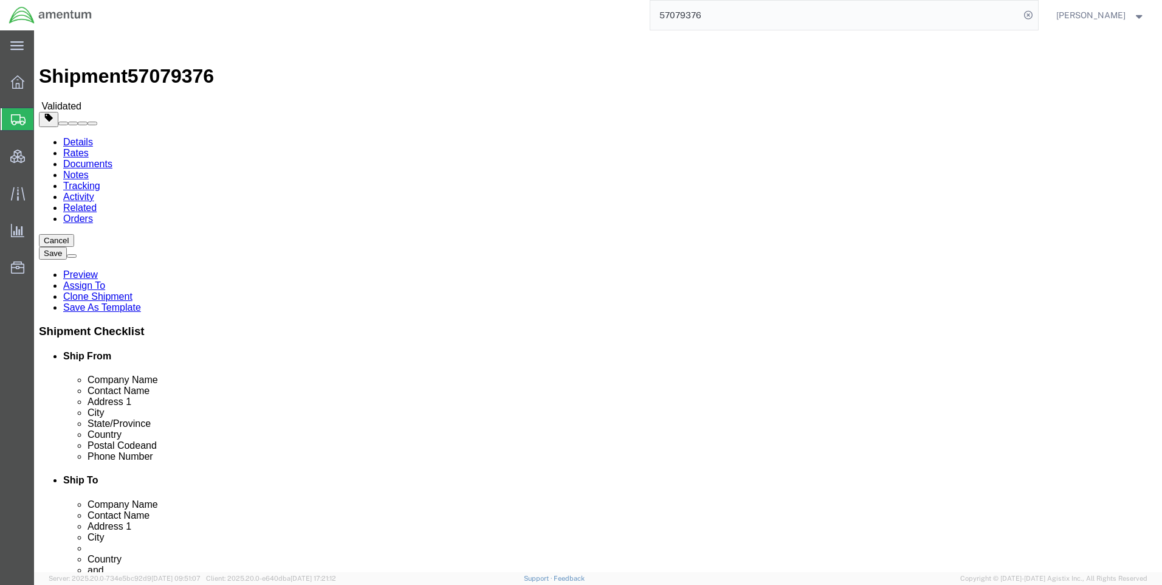
click icon
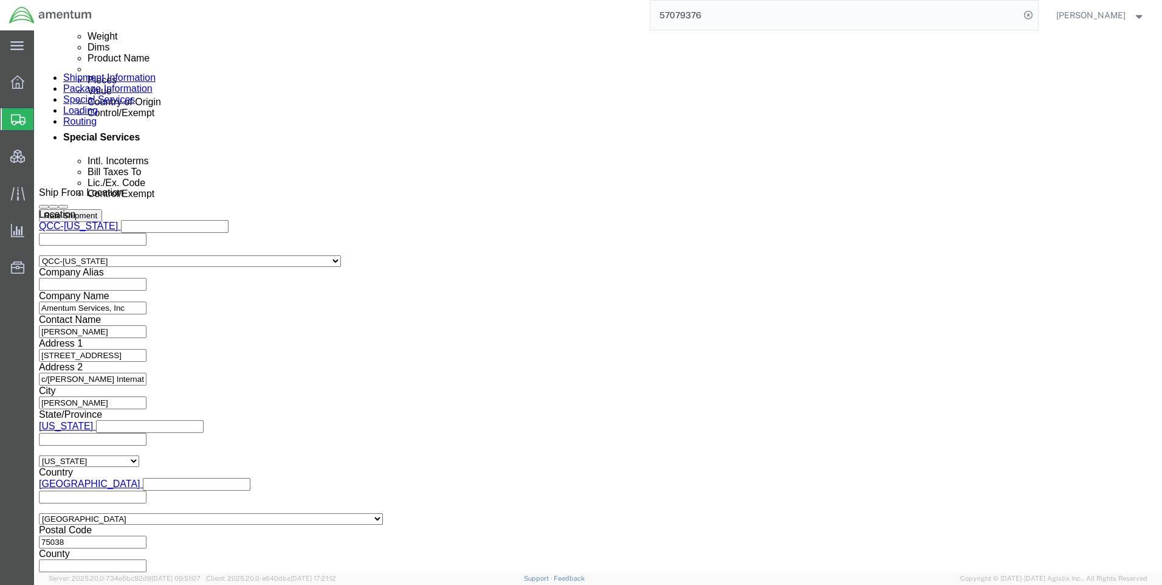
scroll to position [912, 0]
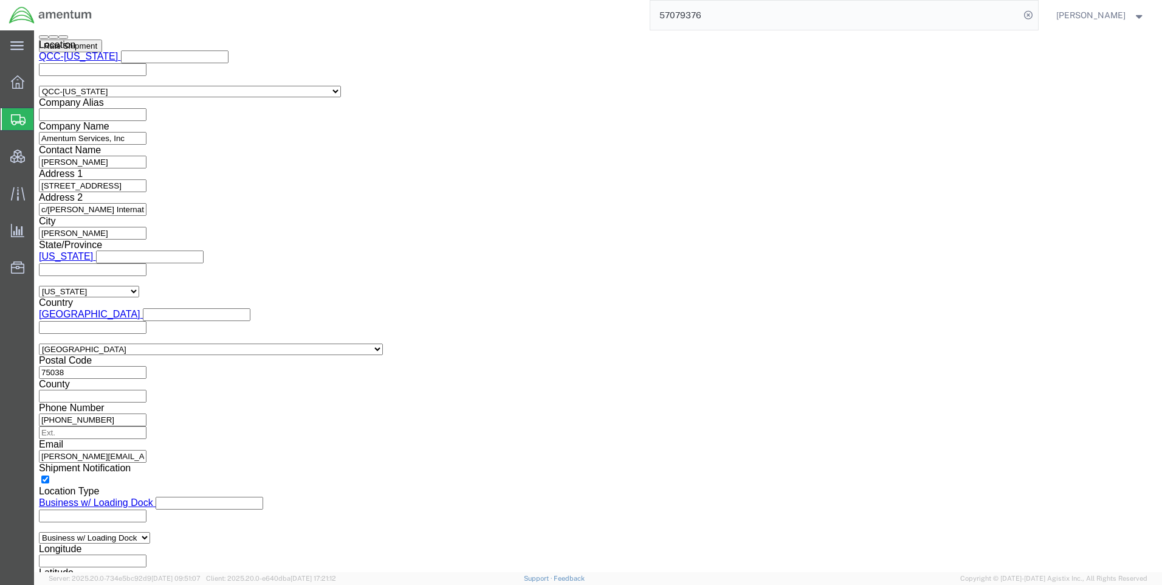
click select "Select AES-Direct EEI Carrier File EEI EEI Exempt"
click button "Rate Shipment"
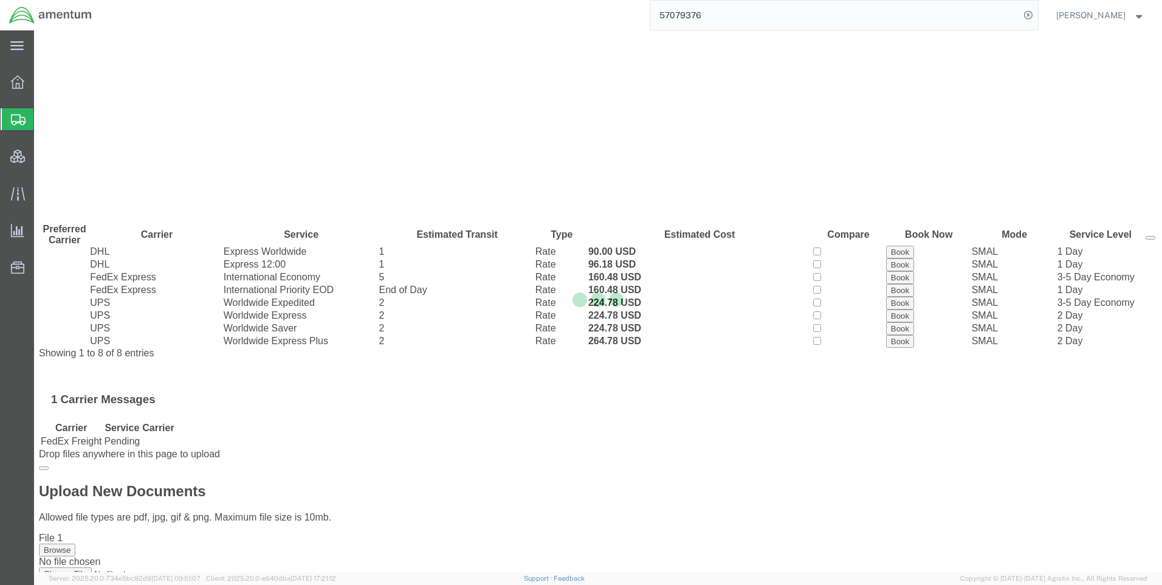
scroll to position [0, 0]
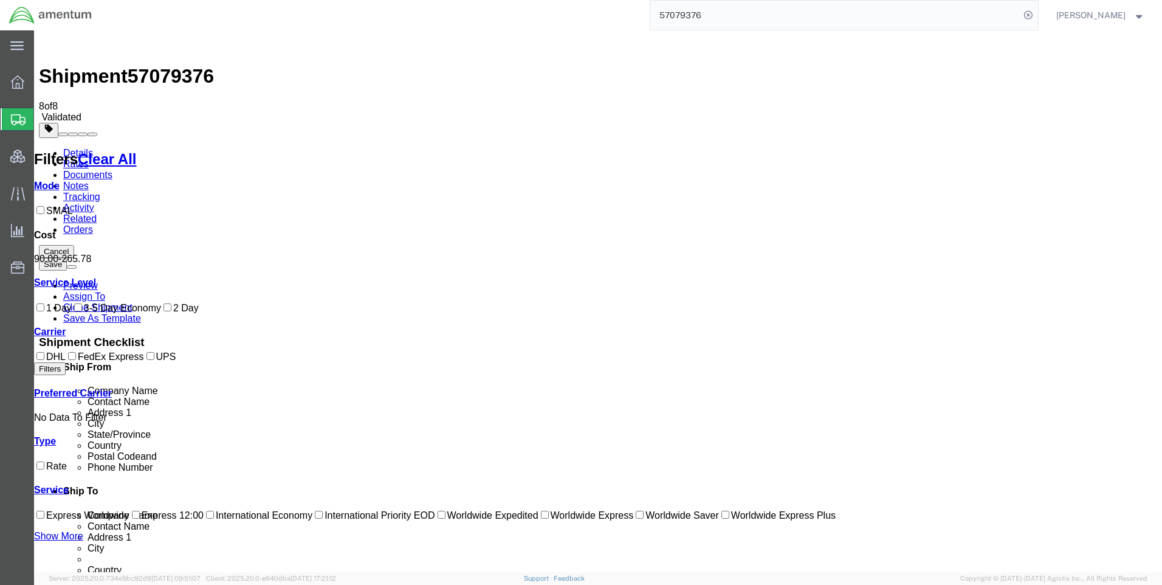
click at [181, 65] on span "57079376" at bounding box center [171, 76] width 86 height 22
click at [180, 65] on span "57079376" at bounding box center [171, 76] width 86 height 22
copy span "57079376"
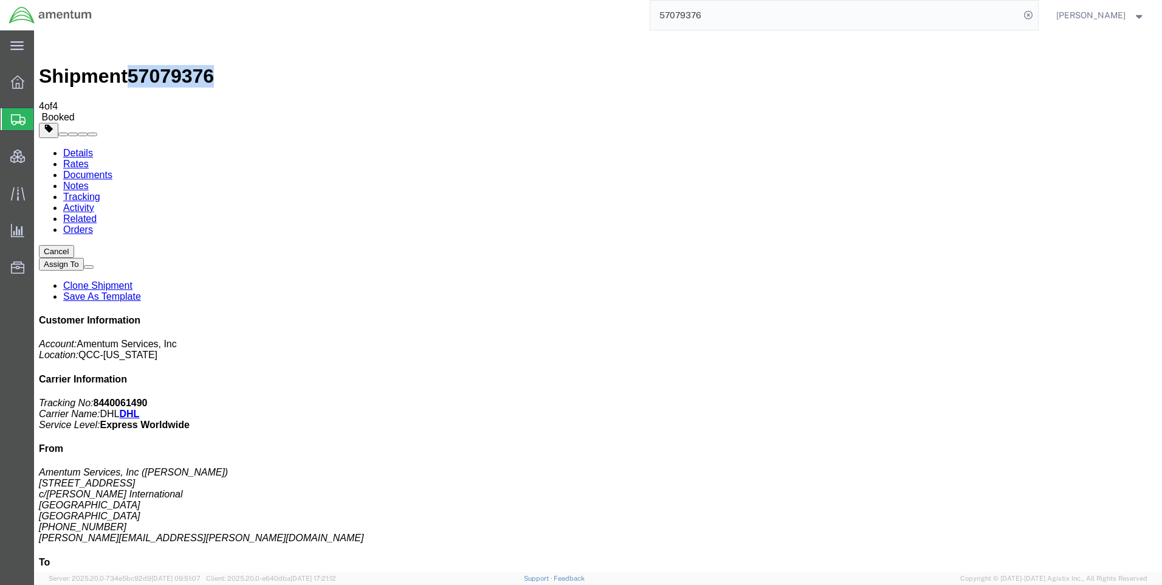
click at [89, 159] on link "Rates" at bounding box center [76, 164] width 26 height 10
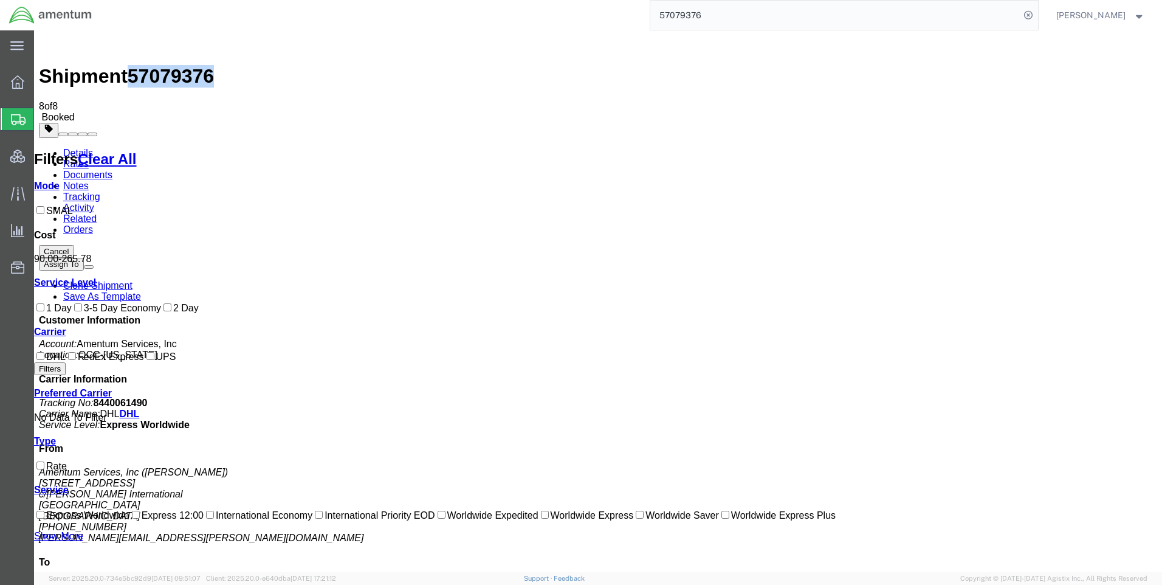
click at [112, 170] on link "Documents" at bounding box center [87, 175] width 49 height 10
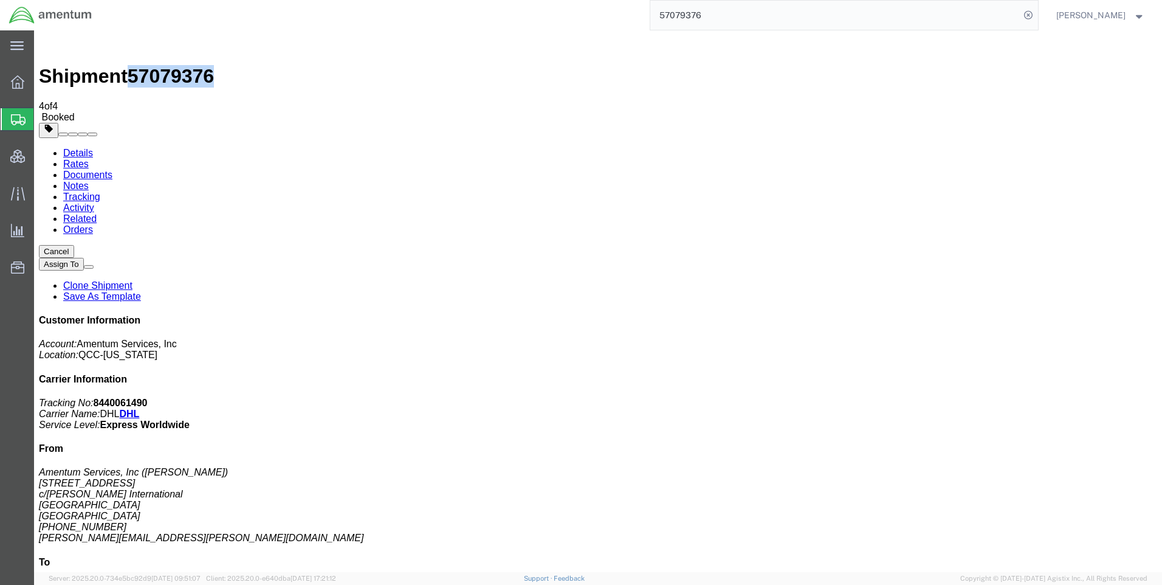
drag, startPoint x: 123, startPoint y: 237, endPoint x: 839, endPoint y: 408, distance: 736.2
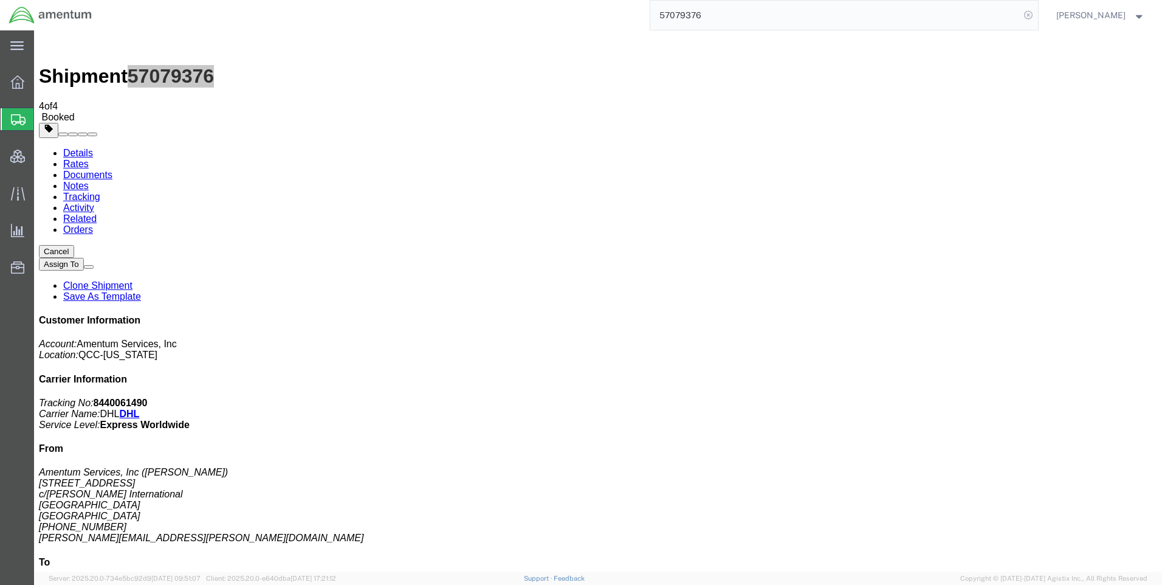
click at [1037, 13] on icon at bounding box center [1028, 15] width 17 height 17
click at [1037, 16] on icon at bounding box center [1028, 15] width 17 height 17
paste input "DCO-25284-169379"
click at [1035, 15] on icon at bounding box center [1028, 15] width 17 height 17
type input "DCO-25284-169379"
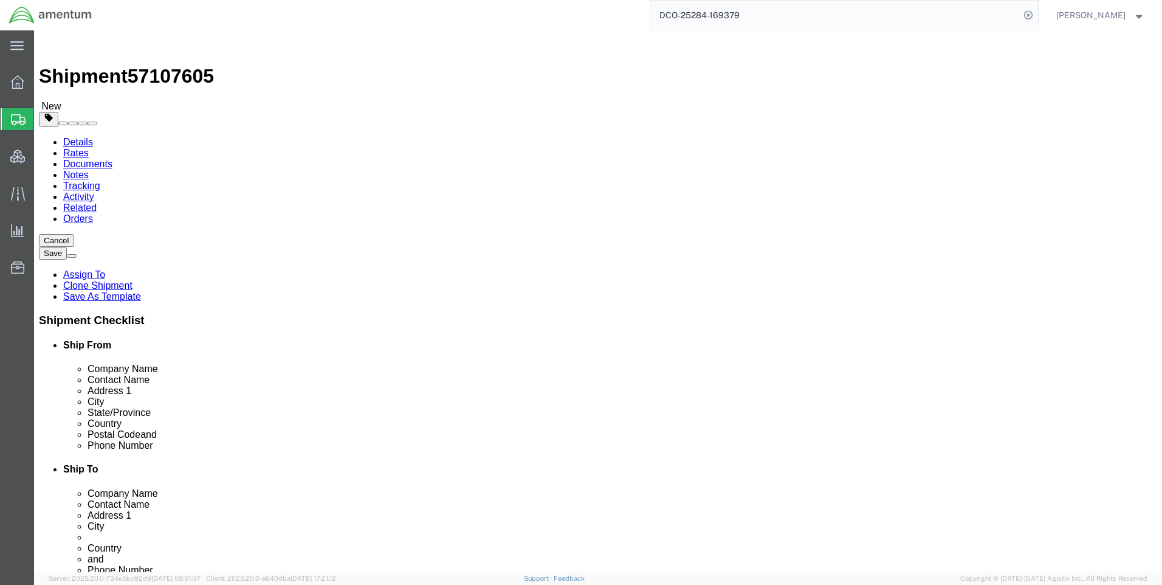
select select "42668"
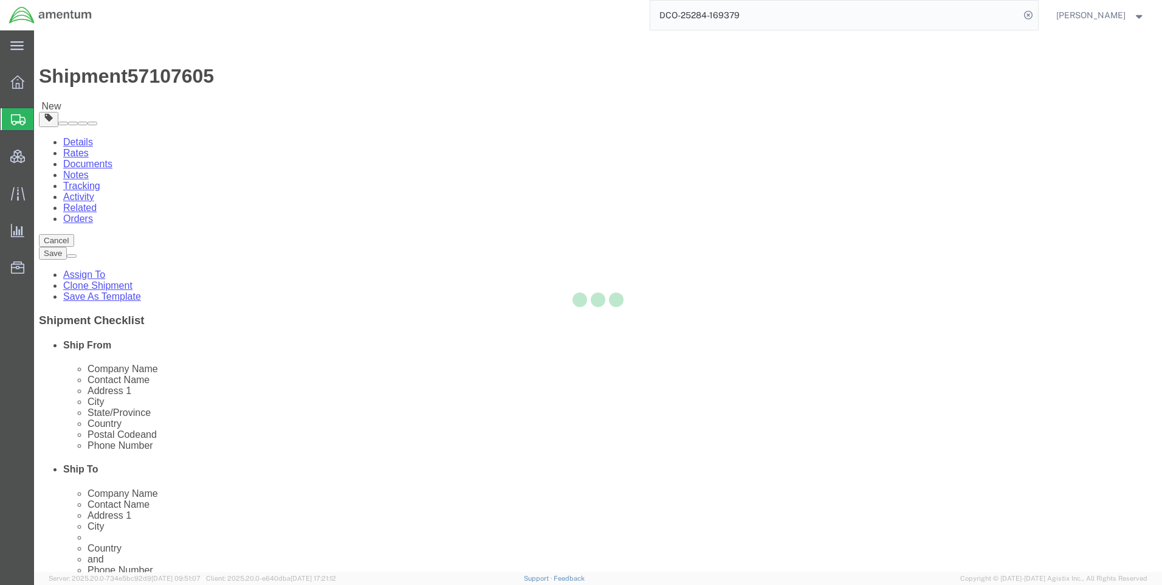
scroll to position [547, 0]
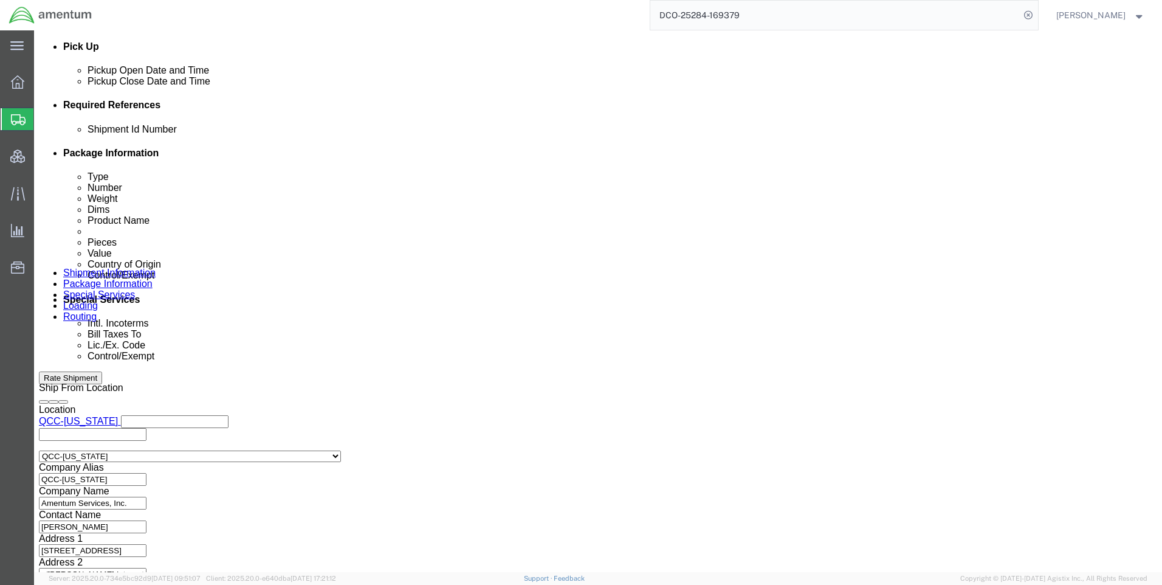
click icon
click button
click link "Package Information"
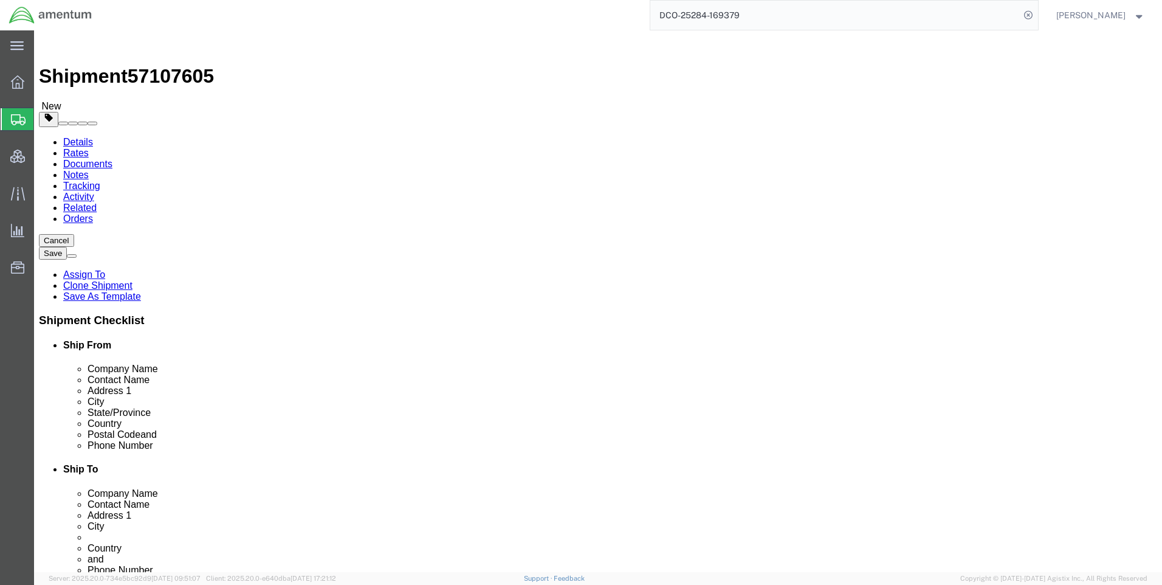
click link "Special Services"
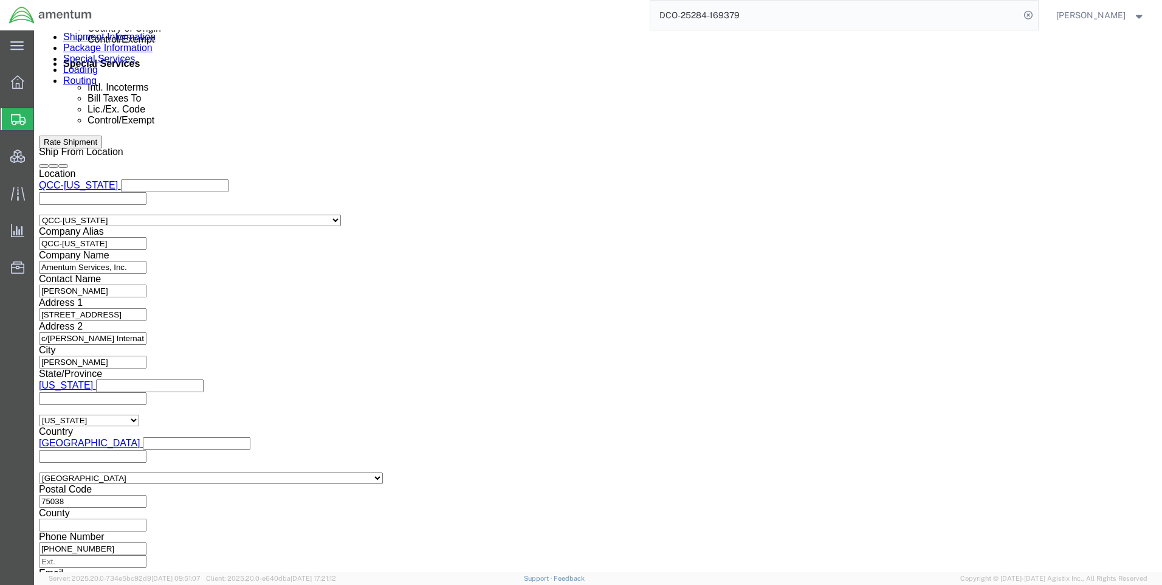
scroll to position [790, 0]
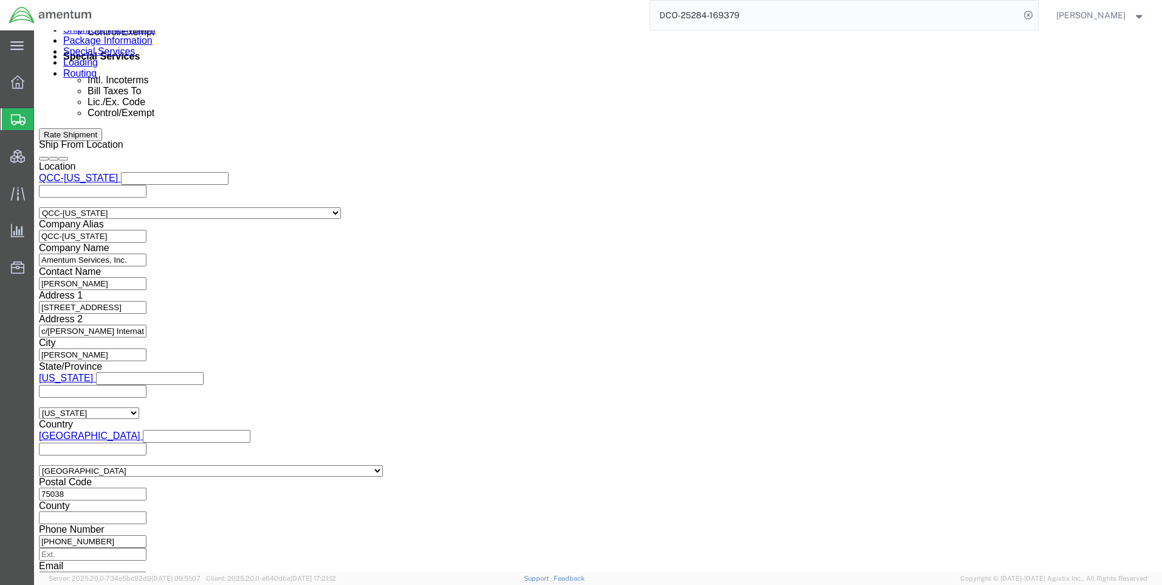
click select "Select AES-Direct EEI Carrier File EEI EEI Exempt"
select select "CFIL"
click select "Select AES-Direct EEI Carrier File EEI EEI Exempt"
click button "Rate Shipment"
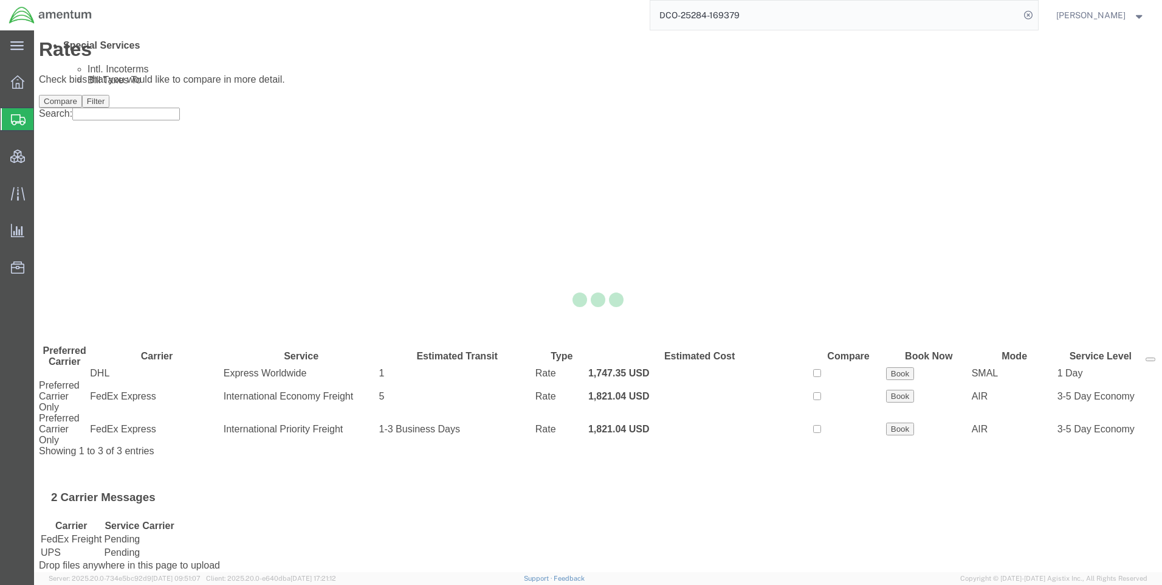
scroll to position [0, 0]
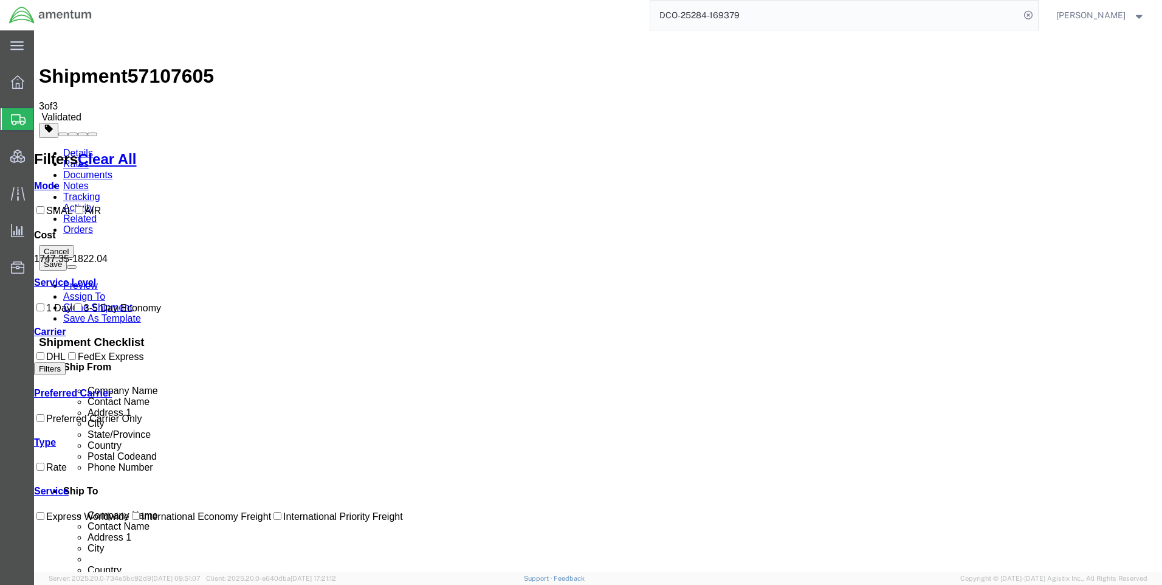
drag, startPoint x: 648, startPoint y: 171, endPoint x: 612, endPoint y: 175, distance: 36.7
copy b "1,747.35"
